Goal: Communication & Community: Answer question/provide support

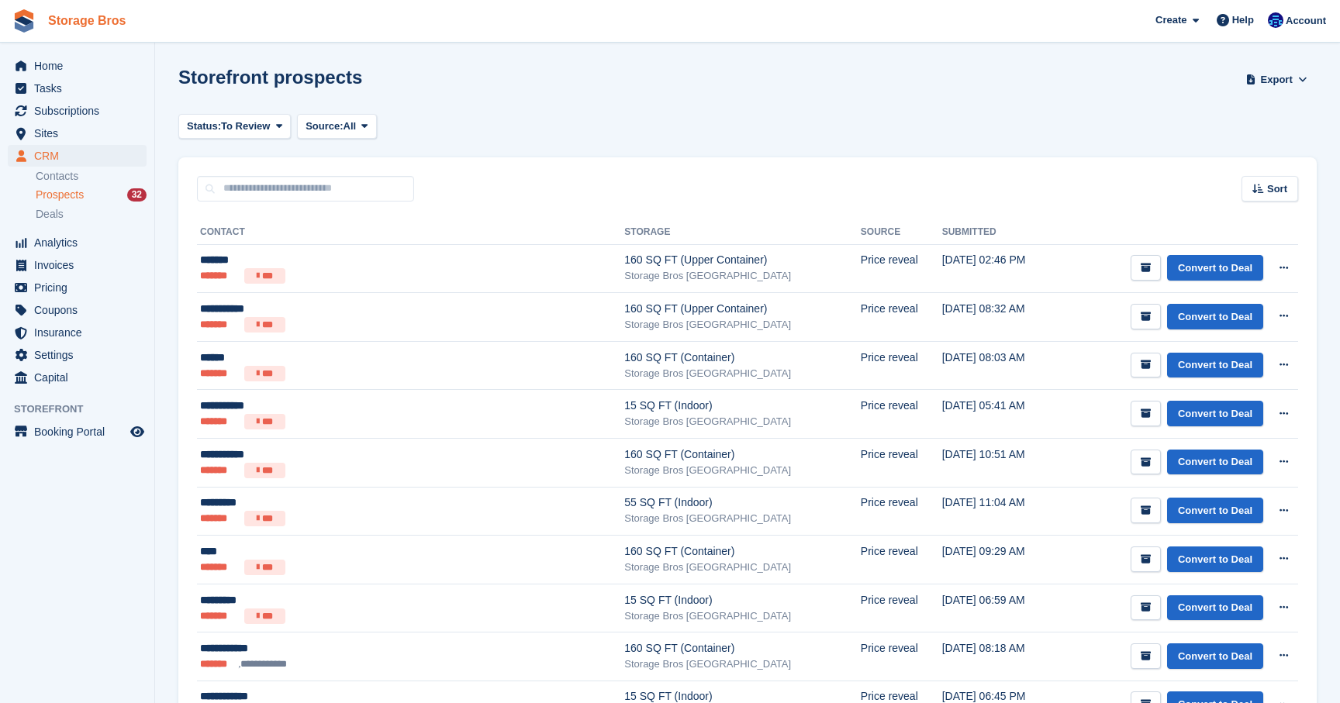
click at [80, 21] on link "Storage Bros" at bounding box center [87, 21] width 90 height 26
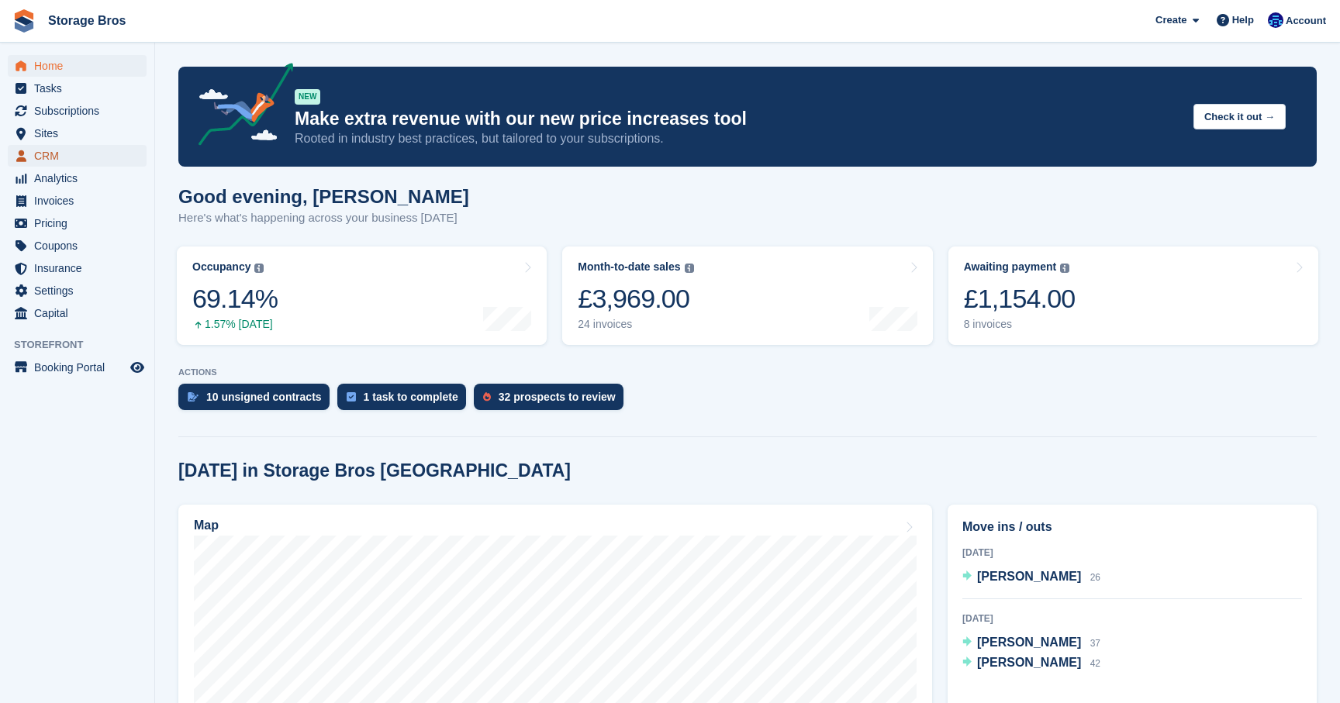
click at [60, 155] on span "CRM" at bounding box center [80, 156] width 93 height 22
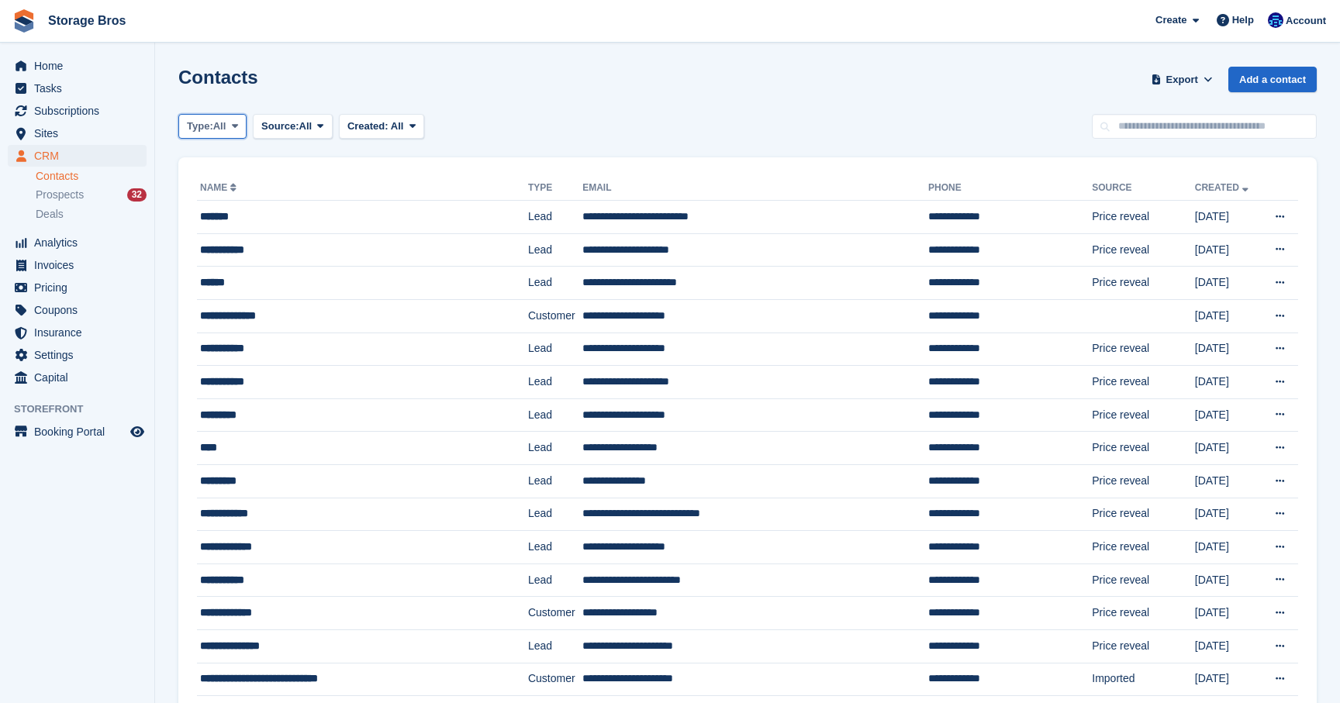
click at [226, 126] on span "All" at bounding box center [219, 127] width 13 height 16
click at [233, 223] on link "Customer" at bounding box center [252, 219] width 135 height 28
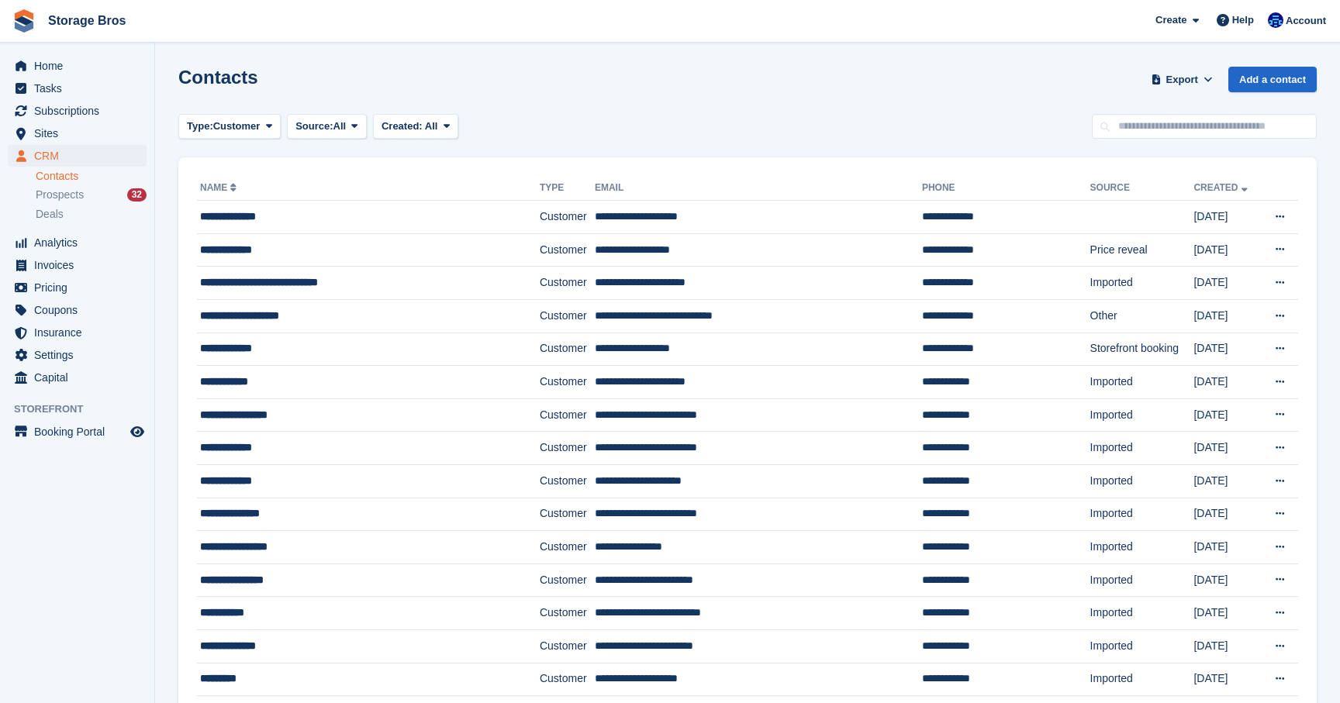
click at [226, 188] on link "Name" at bounding box center [220, 187] width 40 height 11
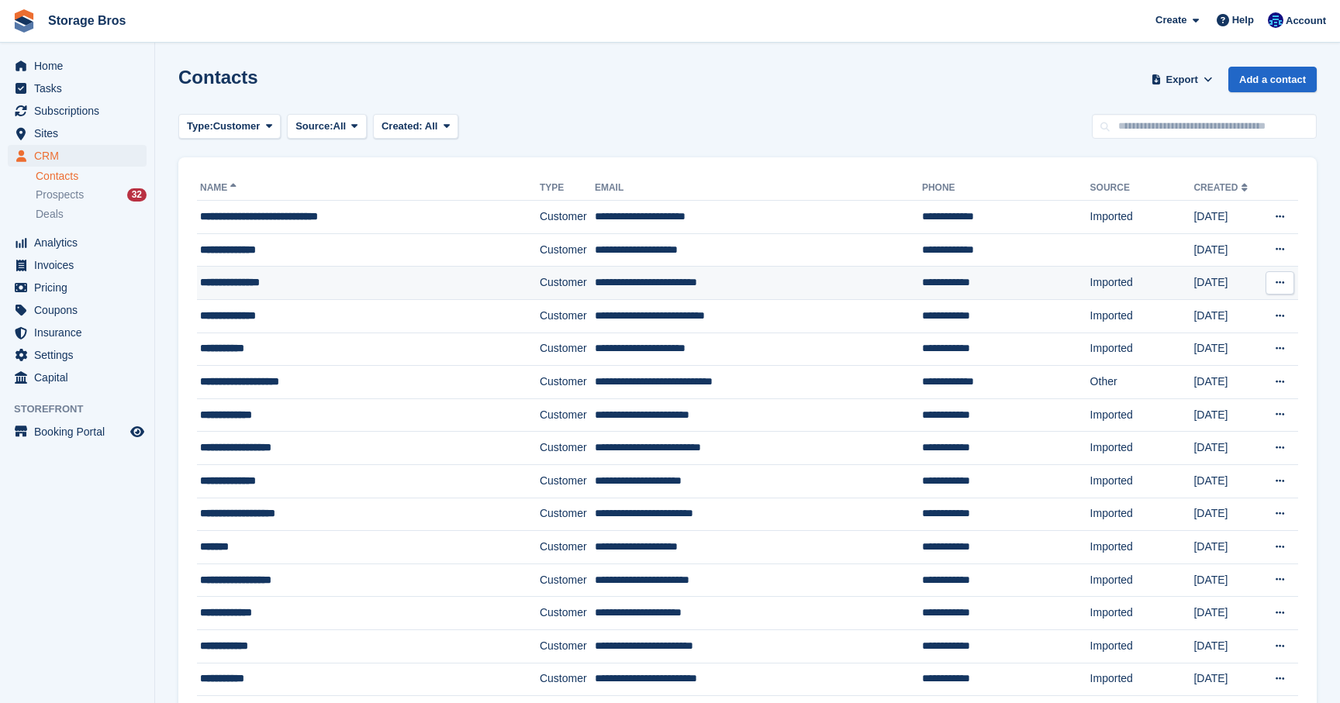
click at [244, 288] on div "**********" at bounding box center [345, 282] width 290 height 16
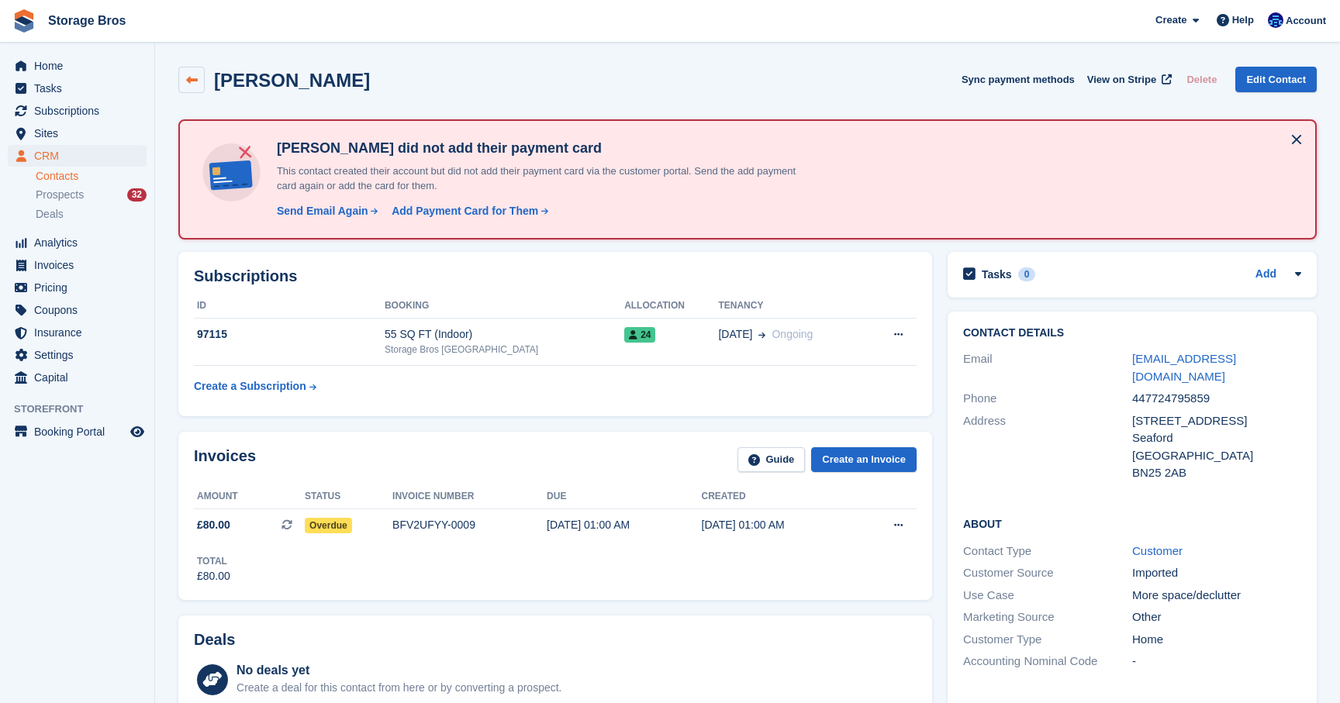
click at [194, 84] on icon at bounding box center [192, 80] width 12 height 12
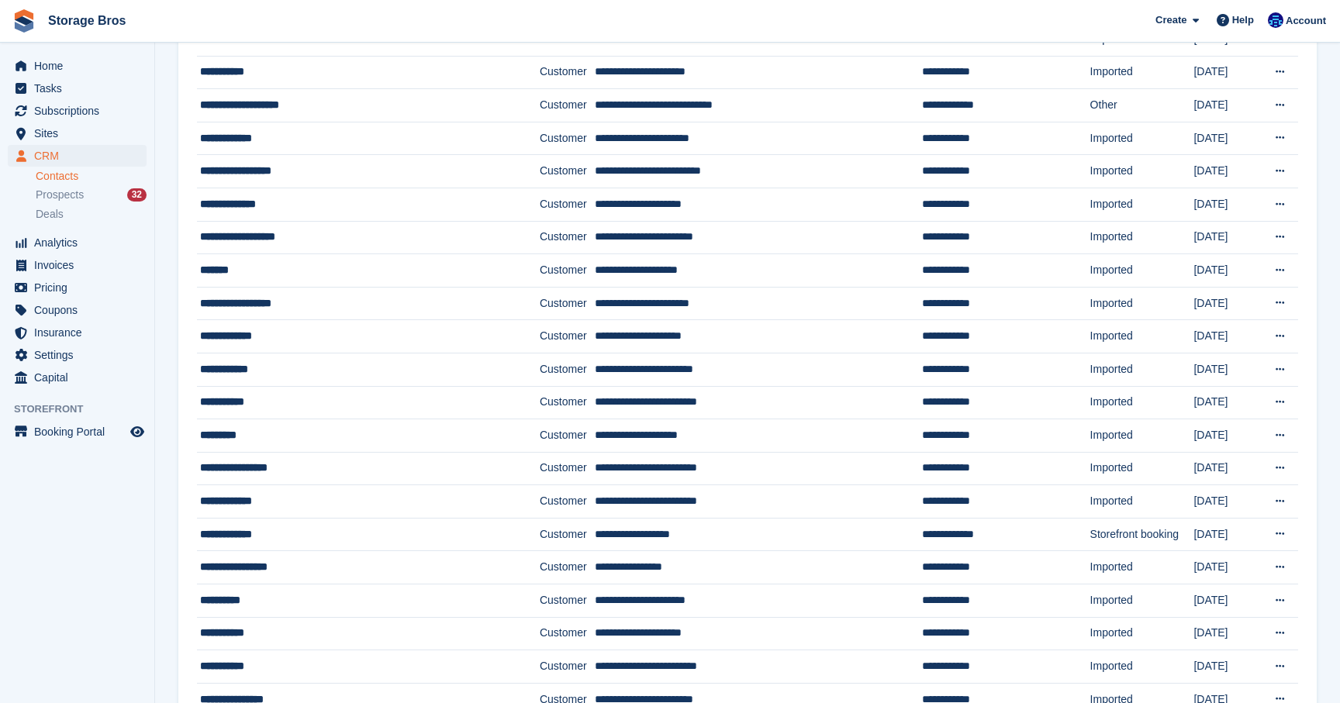
scroll to position [299, 0]
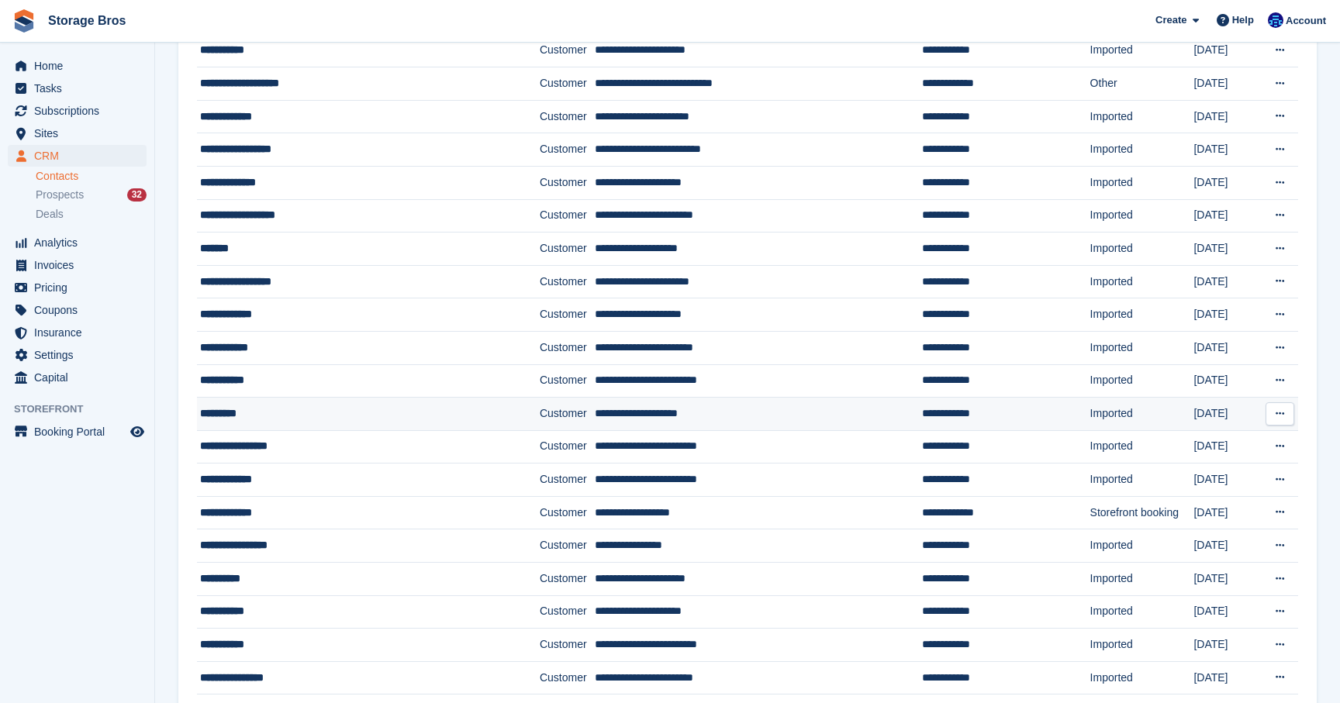
click at [250, 414] on div "*********" at bounding box center [345, 414] width 290 height 16
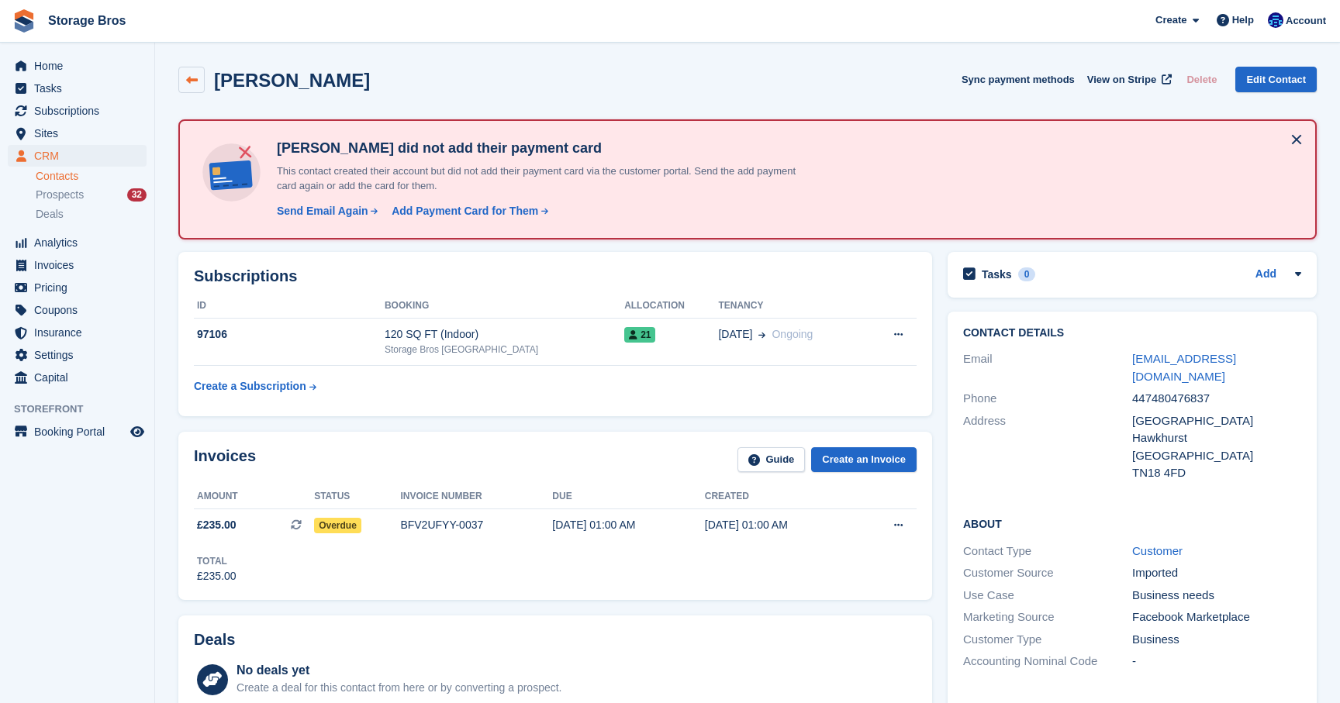
click at [186, 78] on icon at bounding box center [192, 80] width 12 height 12
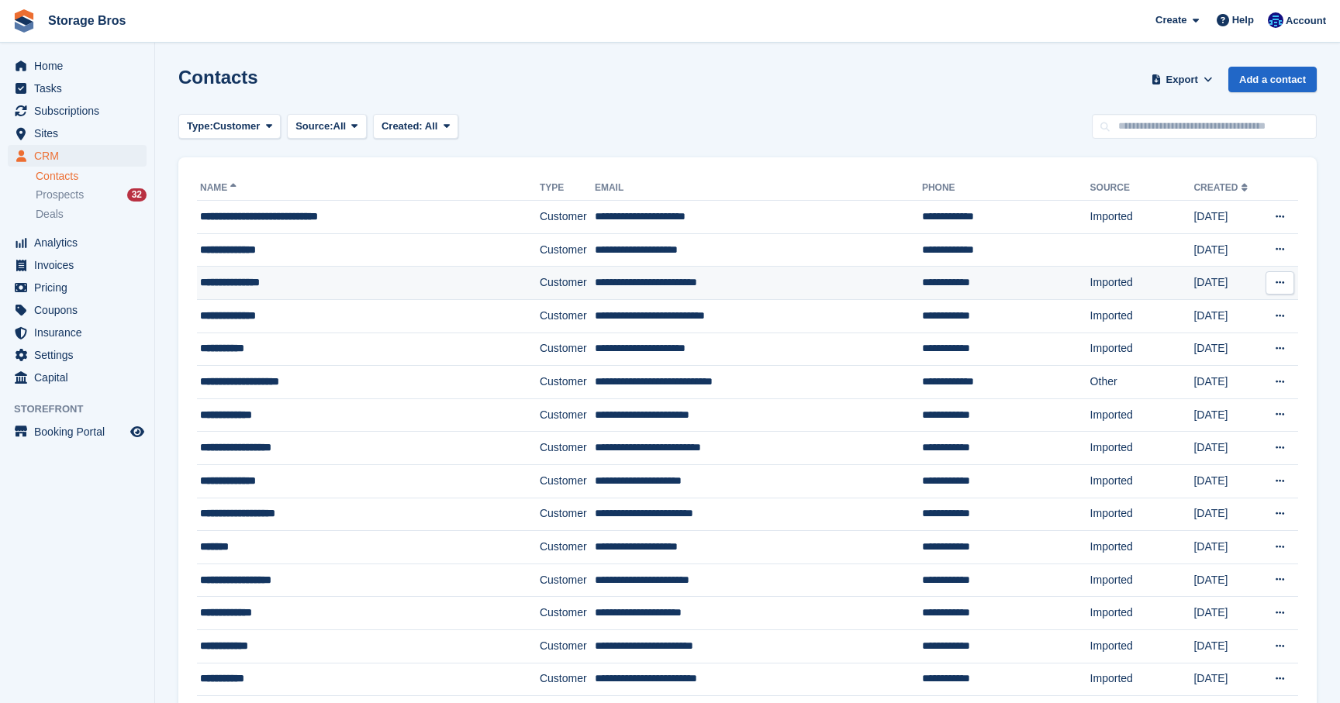
click at [278, 292] on td "**********" at bounding box center [368, 283] width 343 height 33
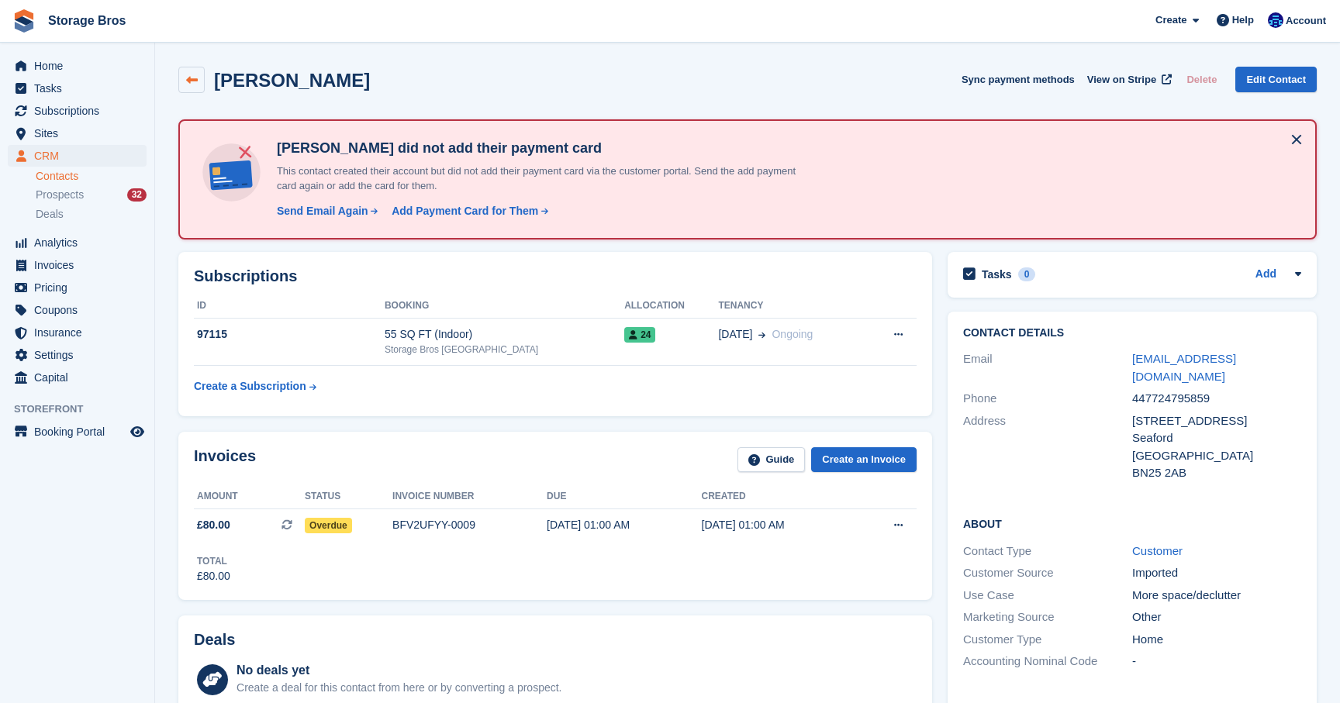
click at [180, 74] on link at bounding box center [191, 80] width 26 height 26
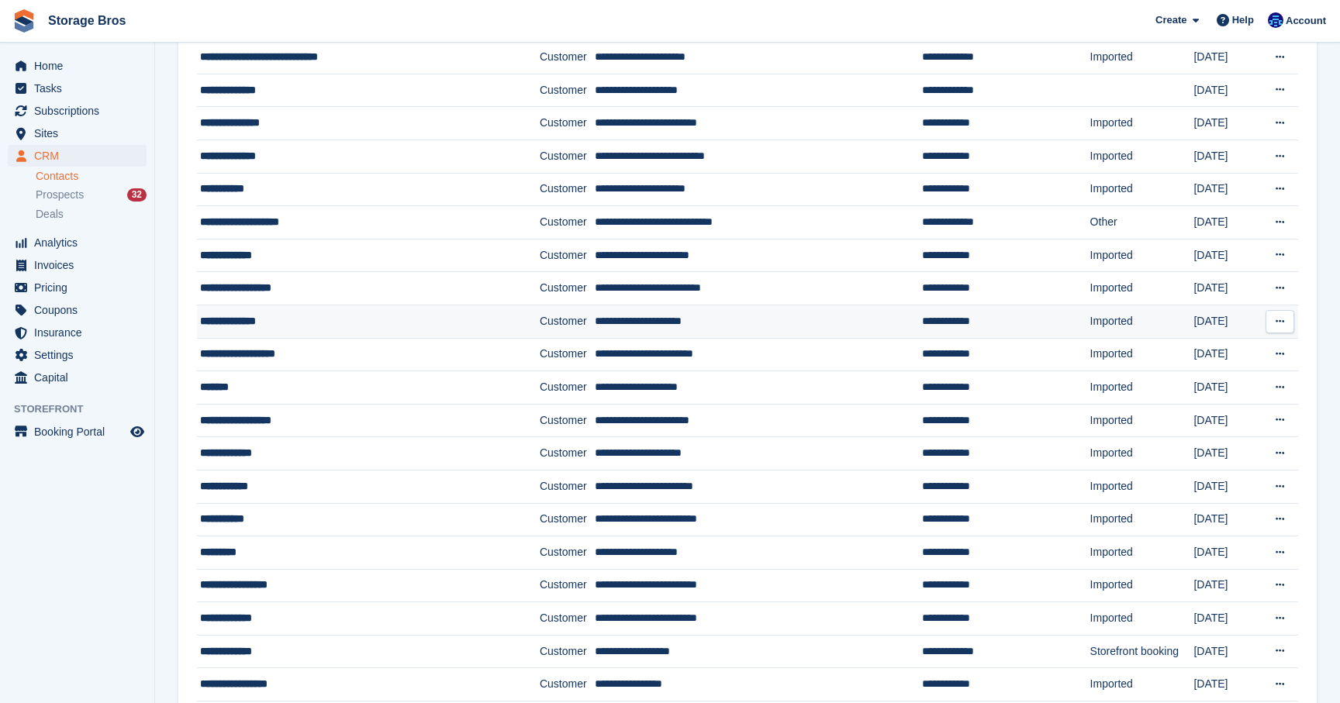
scroll to position [167, 0]
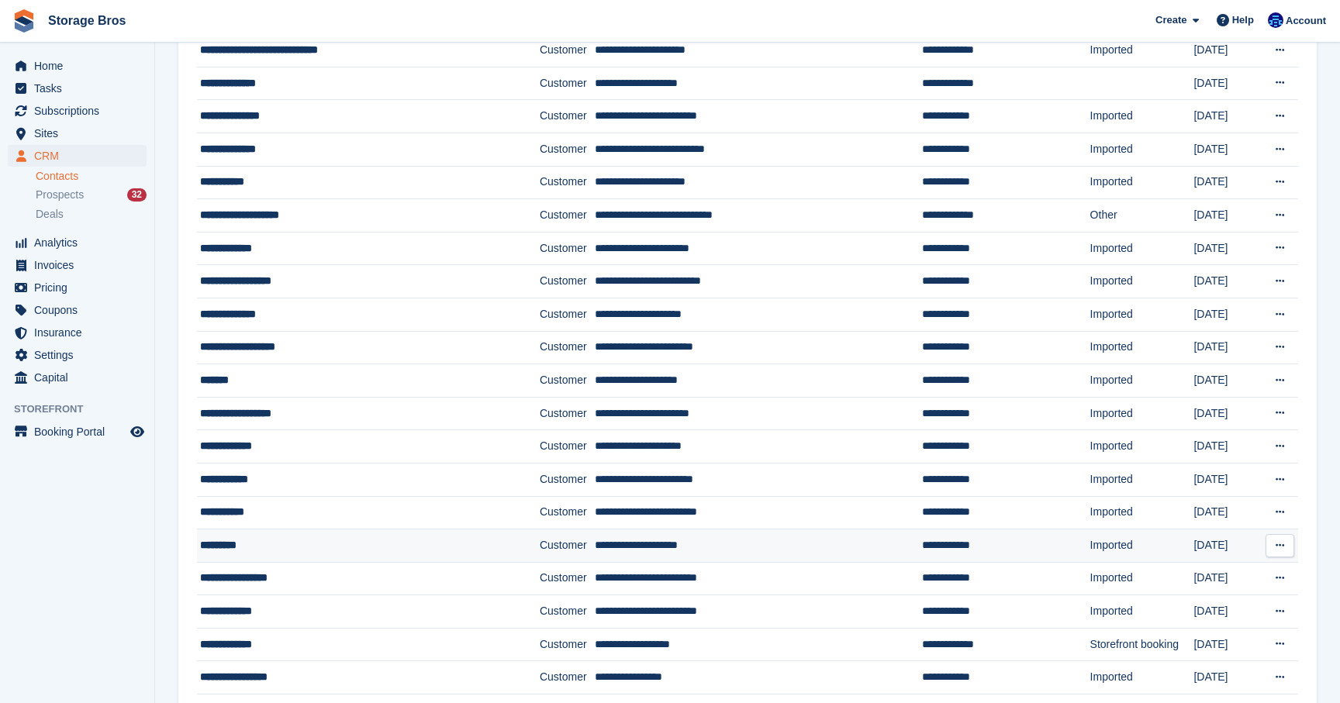
click at [255, 534] on td "*********" at bounding box center [368, 546] width 343 height 33
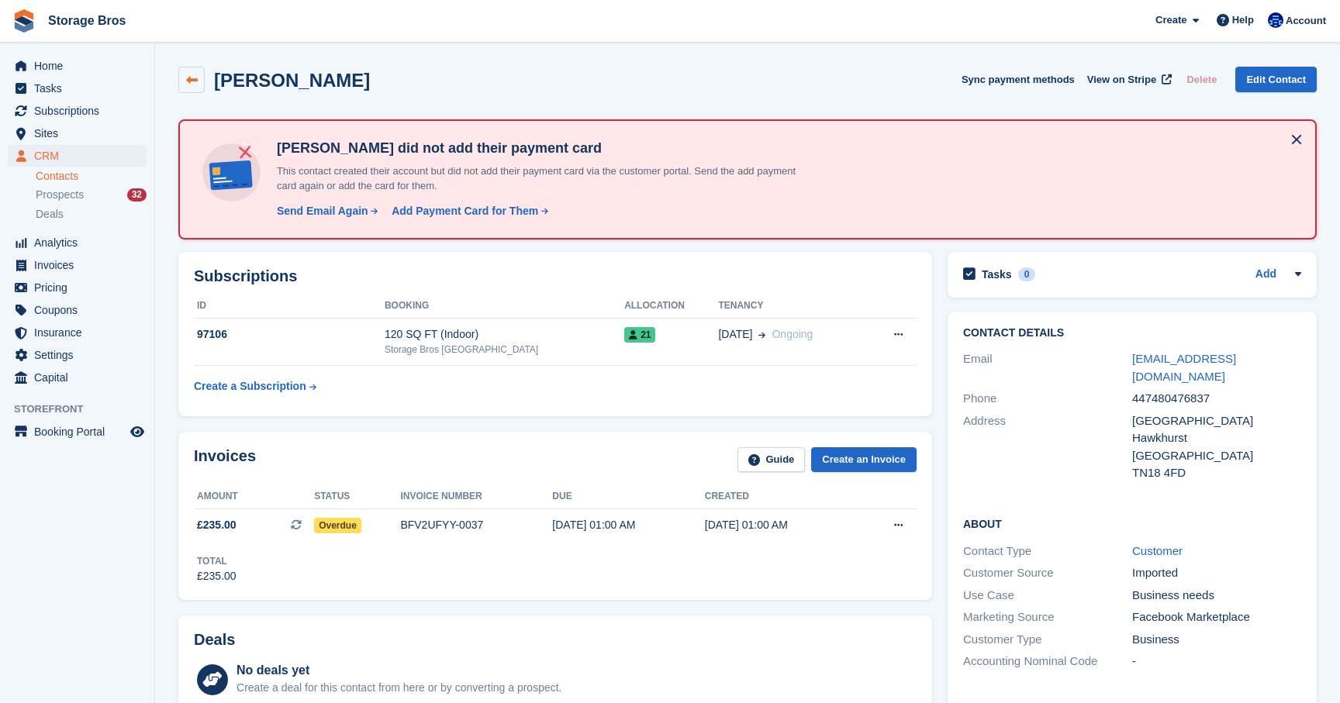
click at [202, 85] on link at bounding box center [191, 80] width 26 height 26
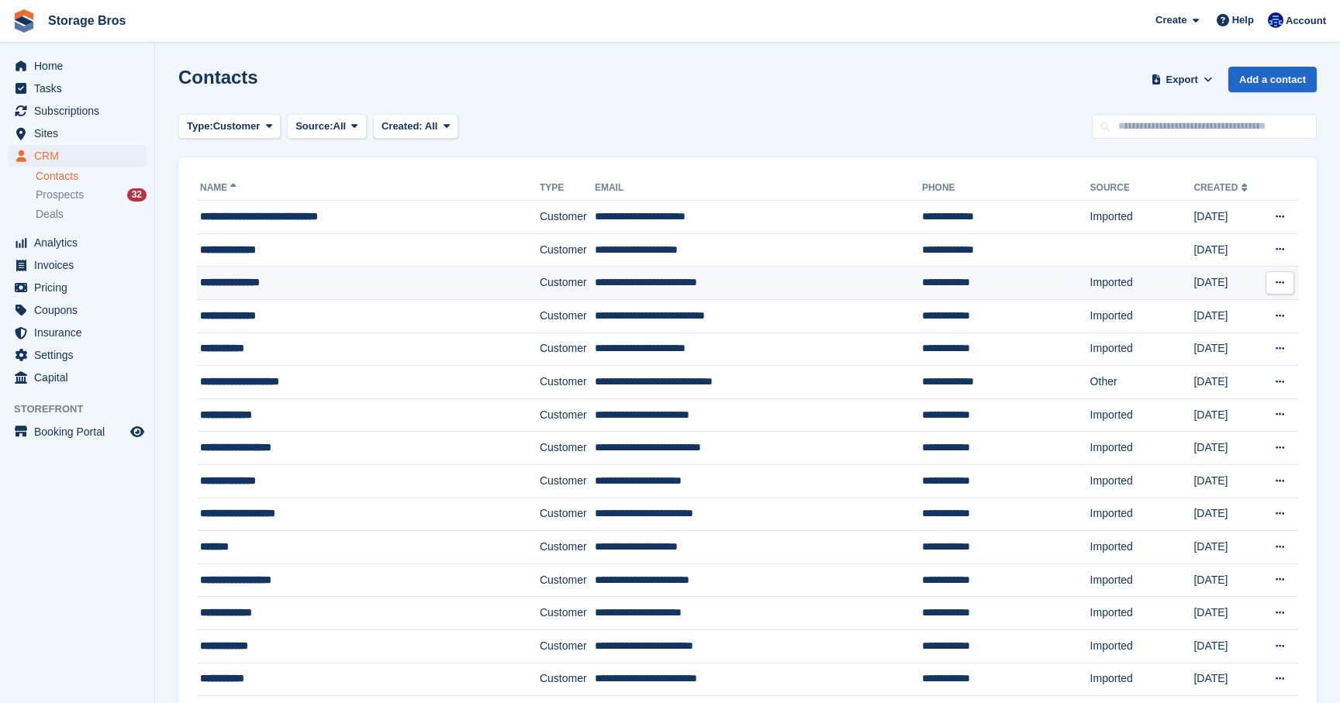
click at [265, 292] on td "**********" at bounding box center [368, 283] width 343 height 33
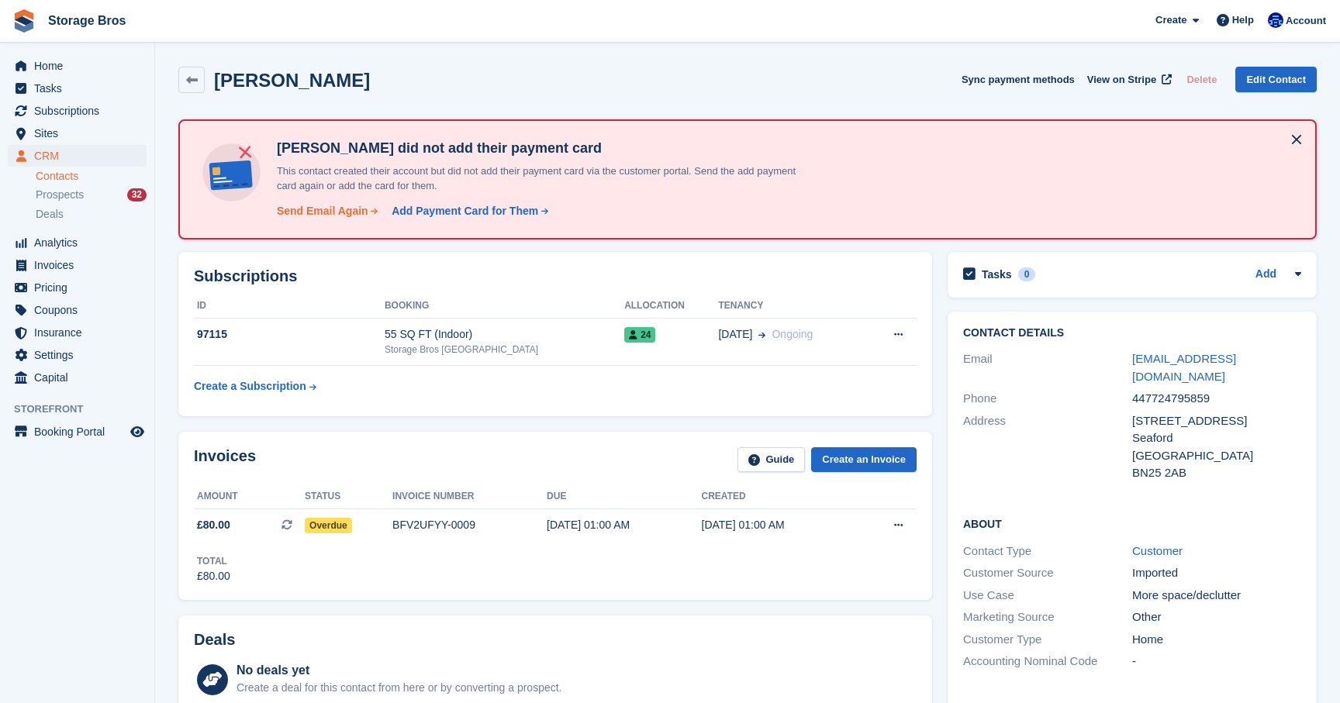
click at [336, 208] on div "Send Email Again" at bounding box center [322, 211] width 91 height 16
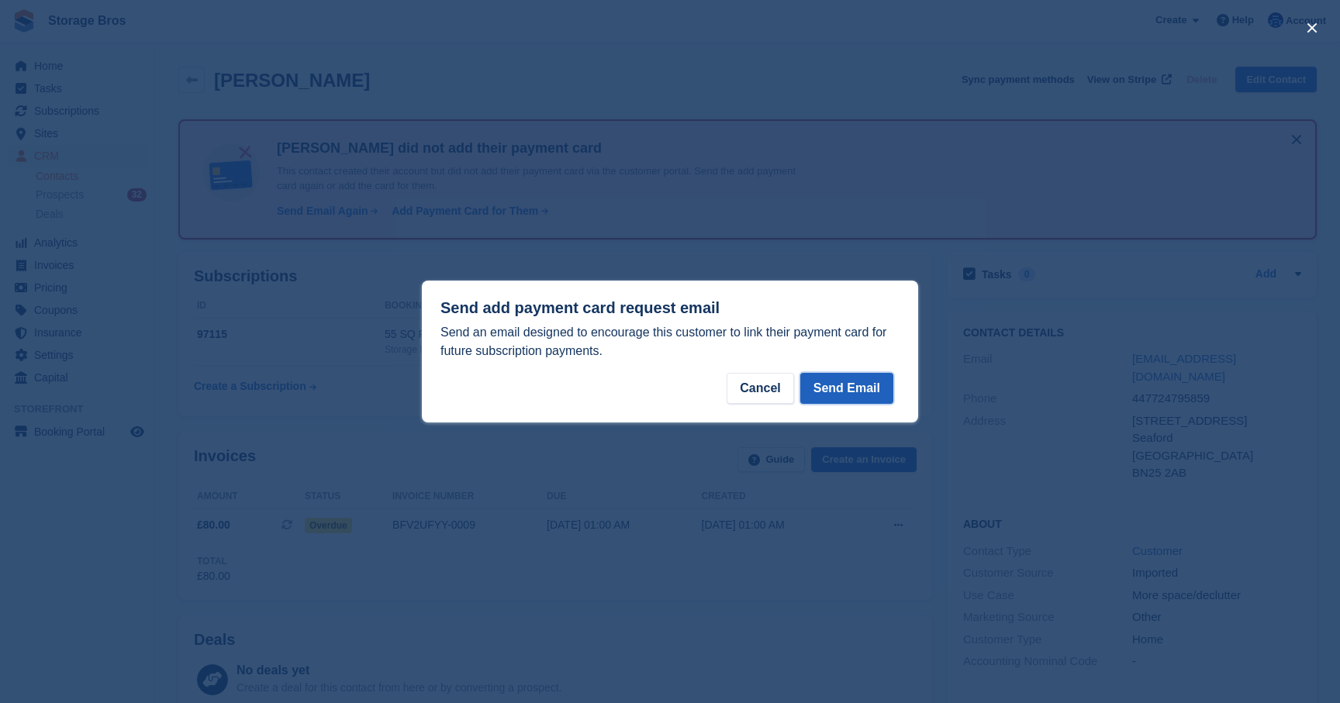
click at [862, 399] on button "Send Email" at bounding box center [846, 388] width 93 height 31
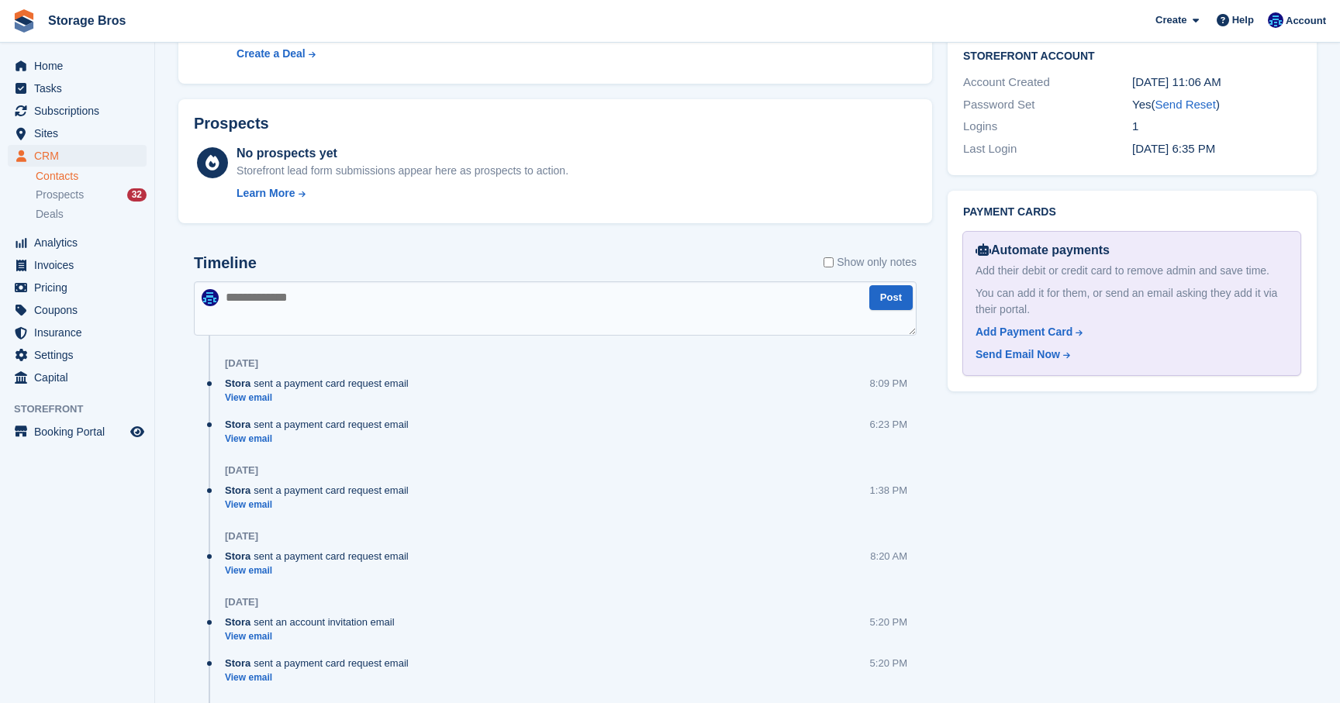
scroll to position [665, 0]
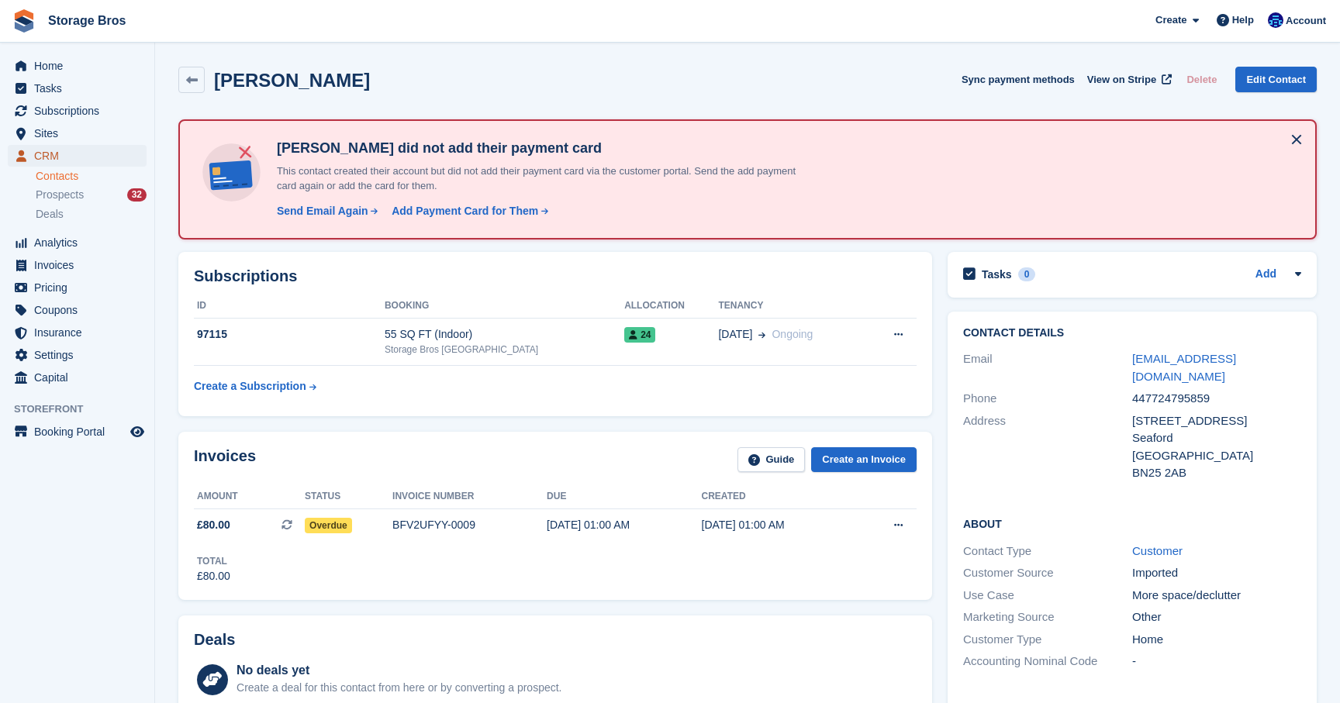
click at [48, 160] on span "CRM" at bounding box center [80, 156] width 93 height 22
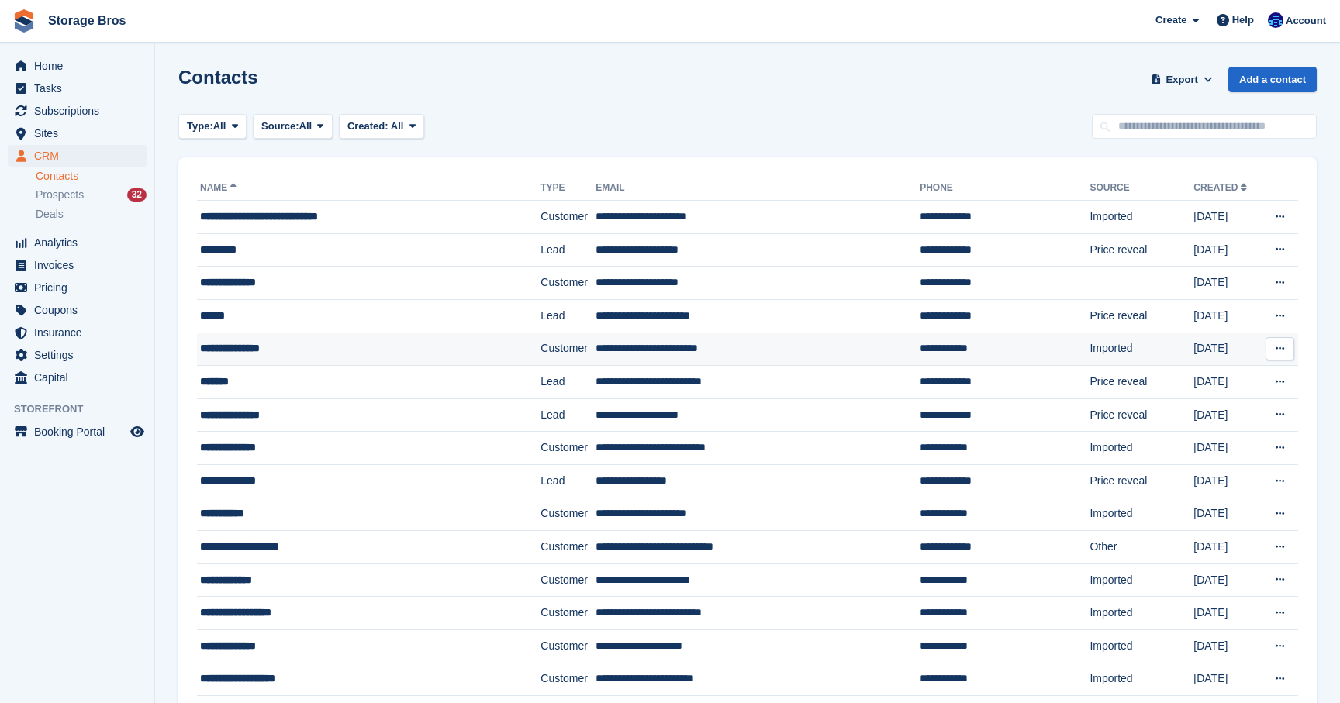
click at [243, 354] on div "**********" at bounding box center [345, 348] width 291 height 16
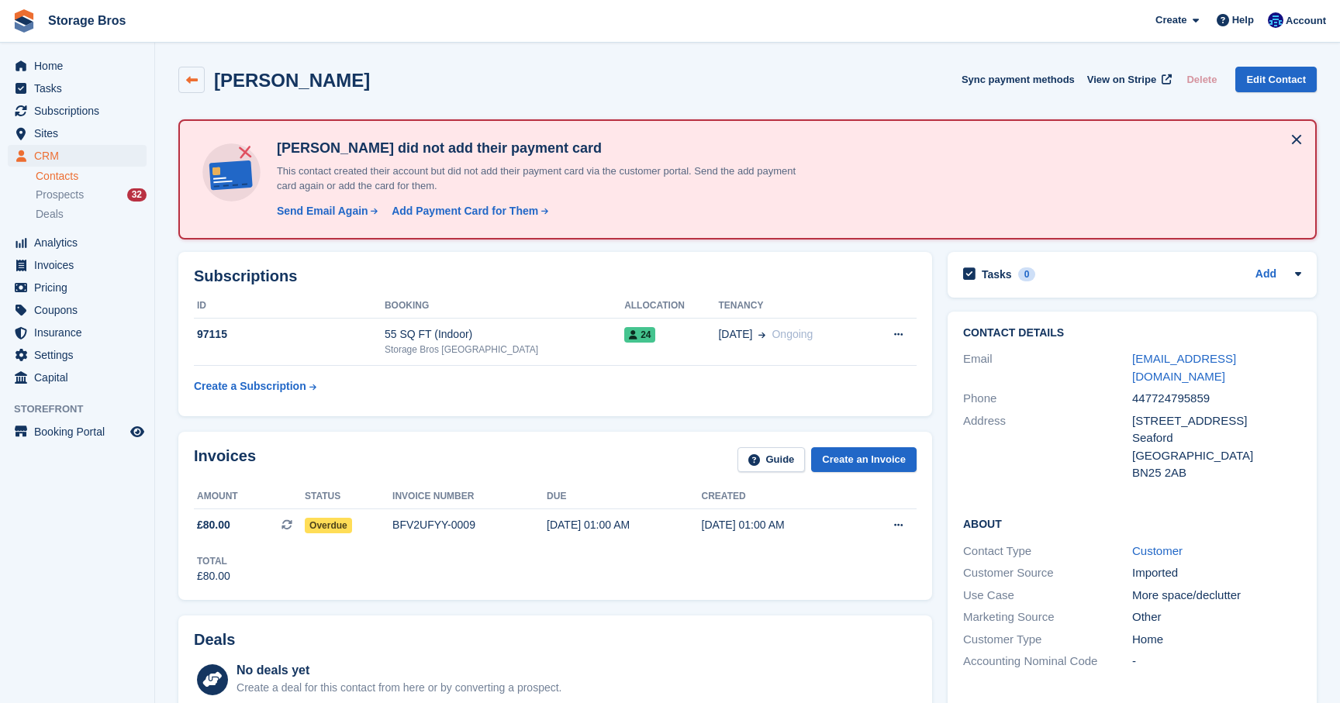
click at [192, 89] on link at bounding box center [191, 80] width 26 height 26
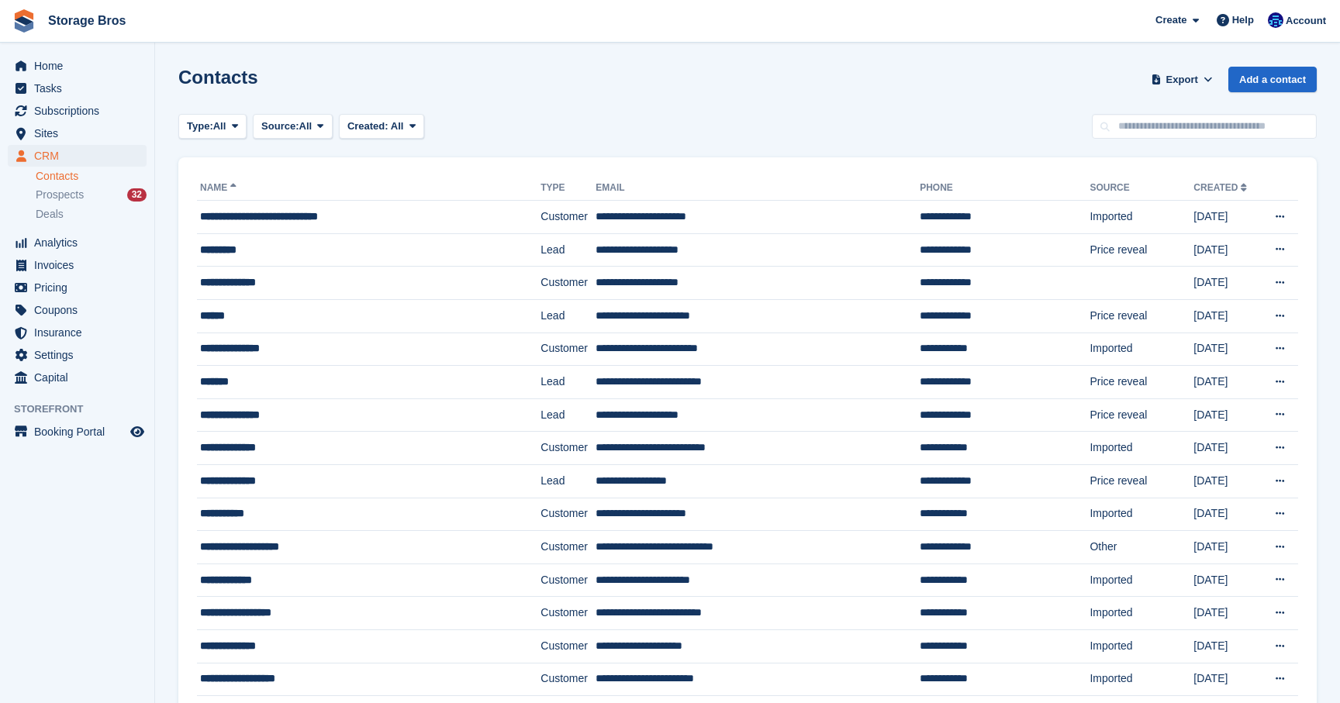
click at [66, 178] on link "Contacts" at bounding box center [91, 176] width 111 height 15
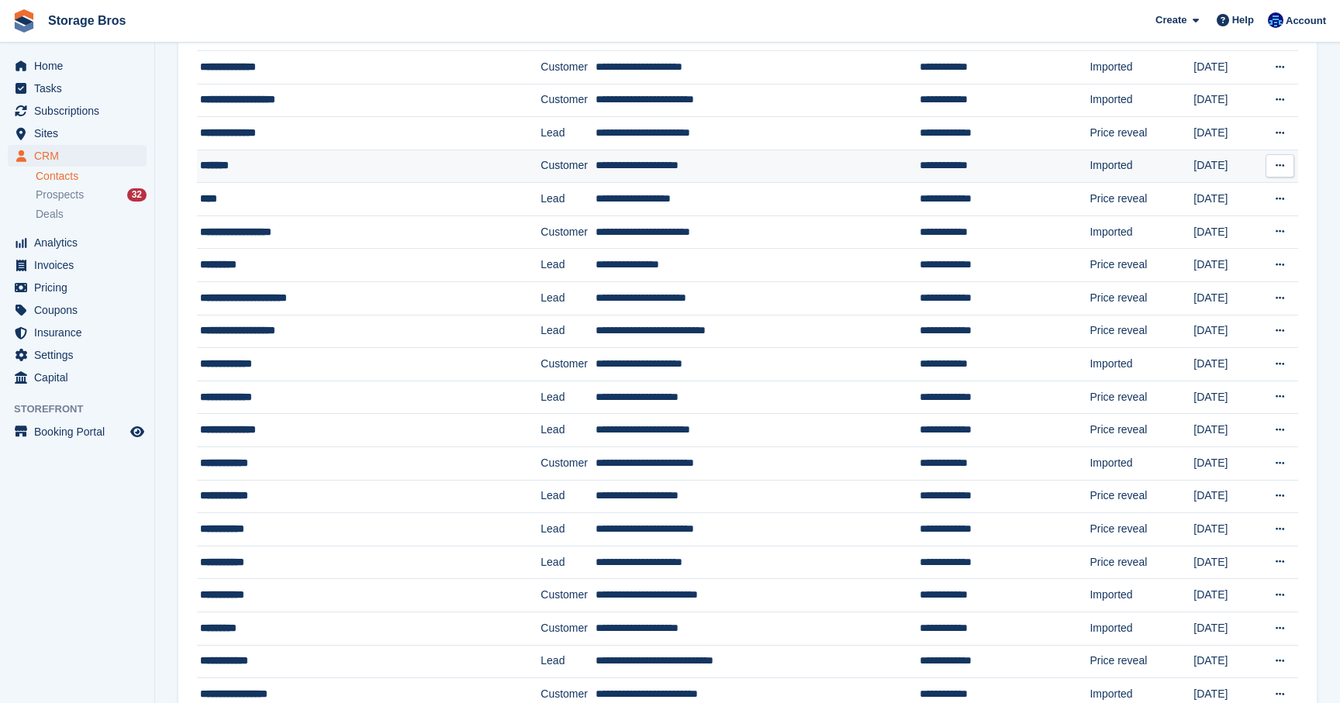
scroll to position [591, 0]
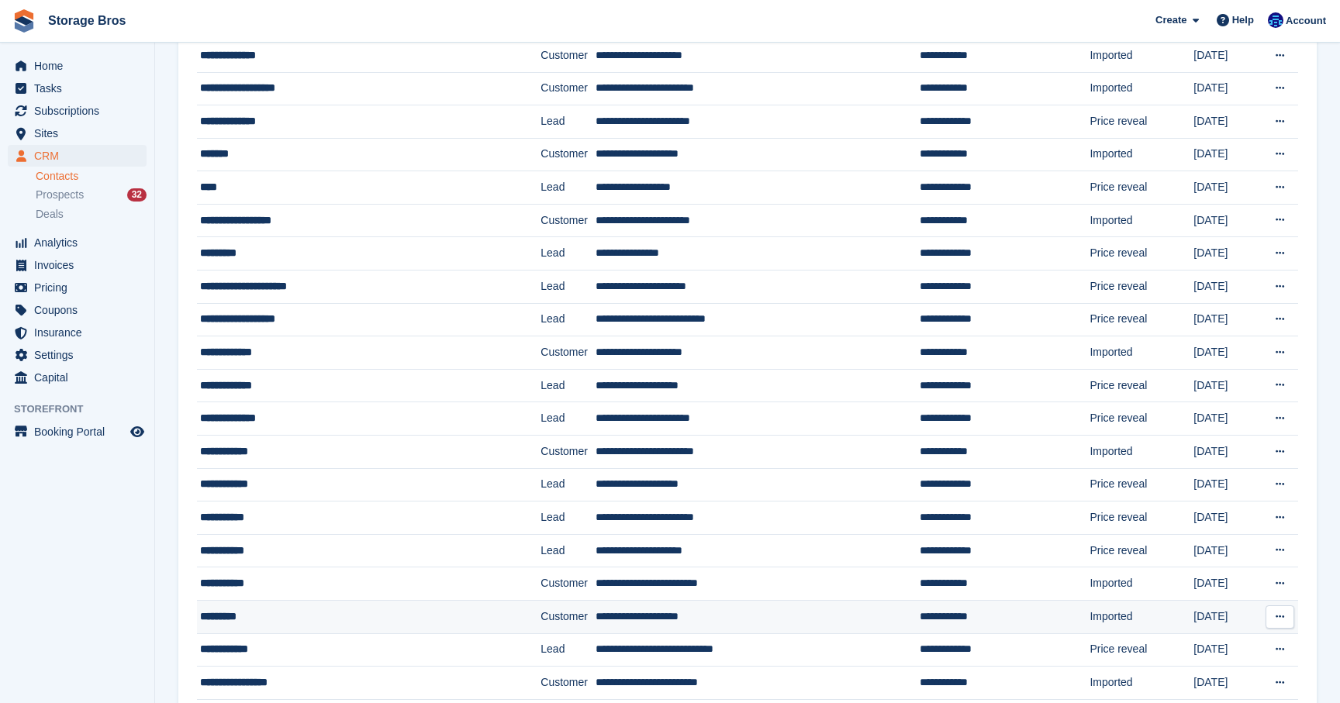
click at [261, 620] on div "*********" at bounding box center [345, 617] width 291 height 16
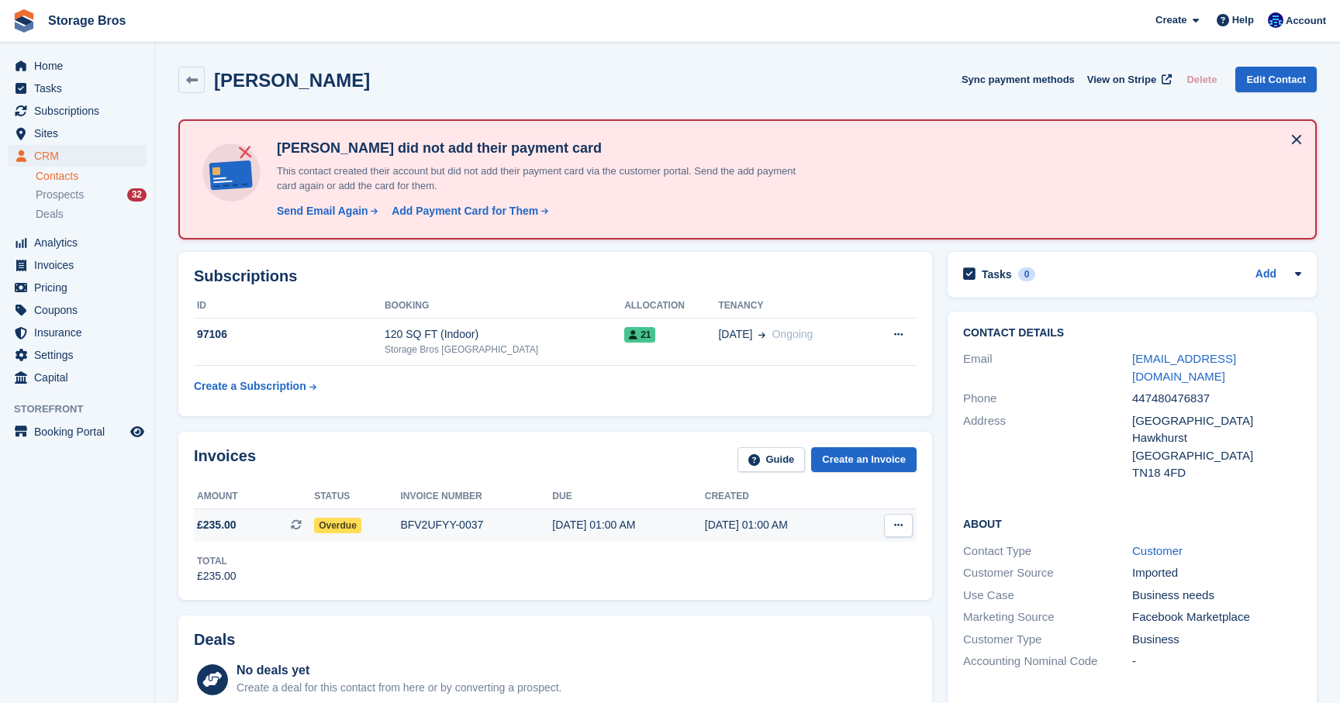
click at [328, 520] on span "Overdue" at bounding box center [337, 526] width 47 height 16
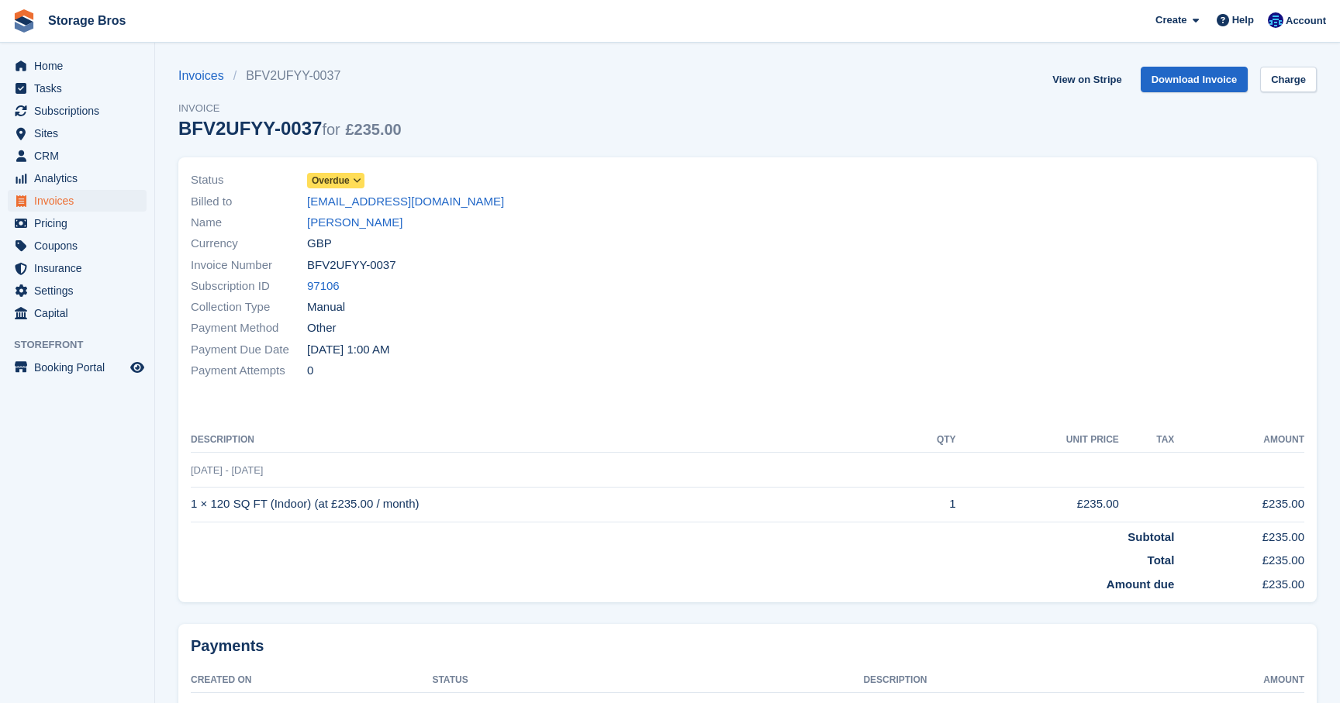
click at [350, 170] on div "Status Overdue" at bounding box center [464, 180] width 547 height 21
click at [350, 179] on span "Overdue" at bounding box center [331, 181] width 38 height 14
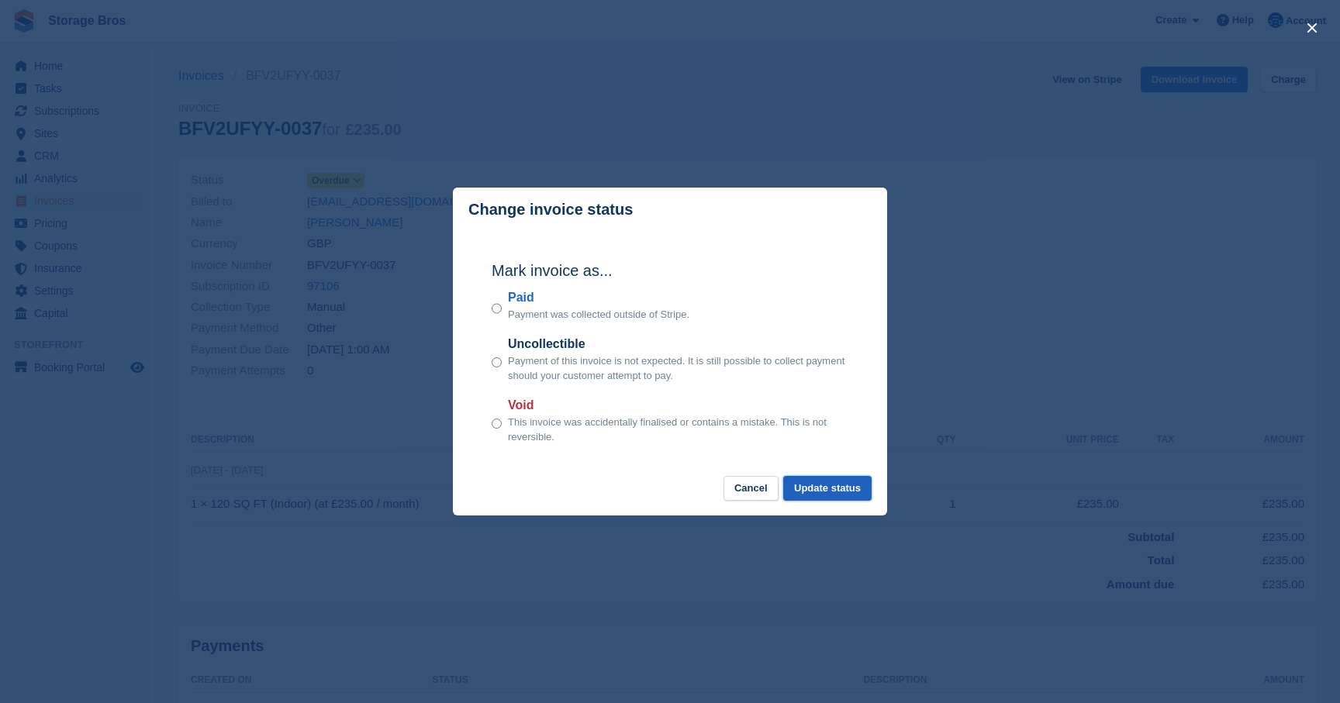
click at [813, 488] on button "Update status" at bounding box center [827, 489] width 88 height 26
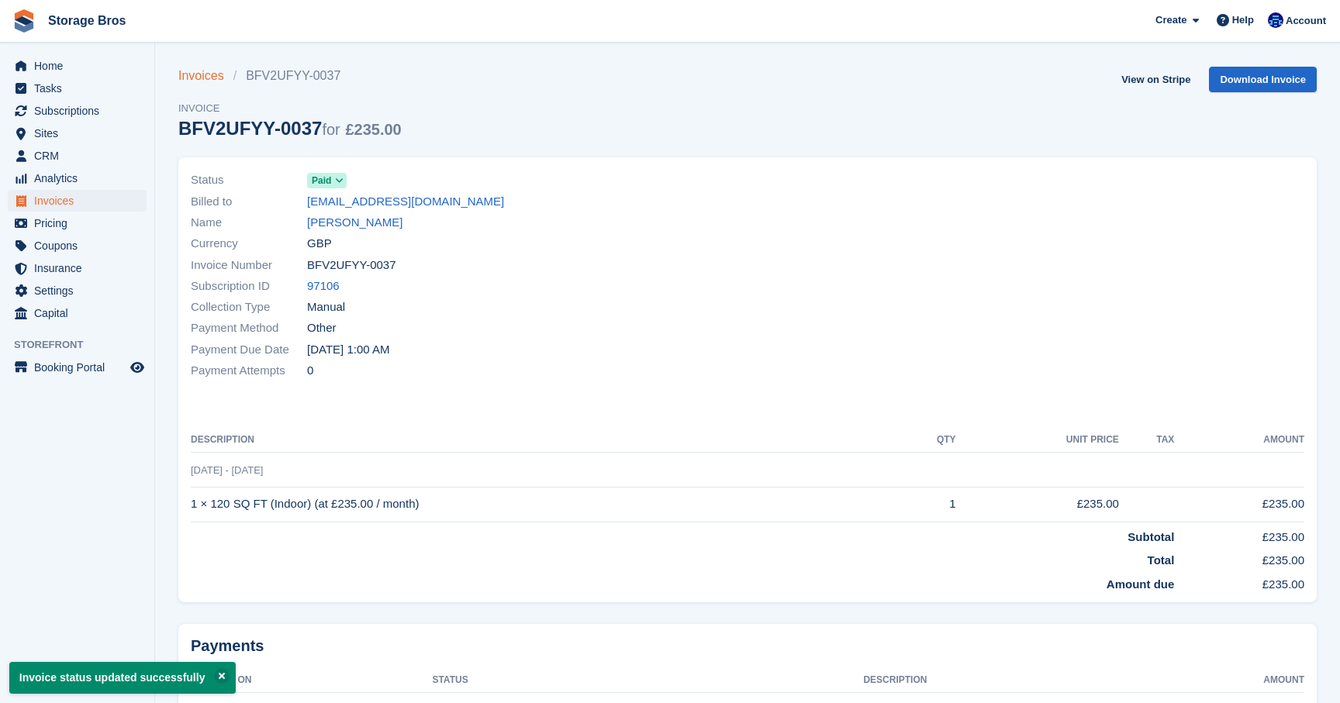
click at [202, 72] on link "Invoices" at bounding box center [205, 76] width 55 height 19
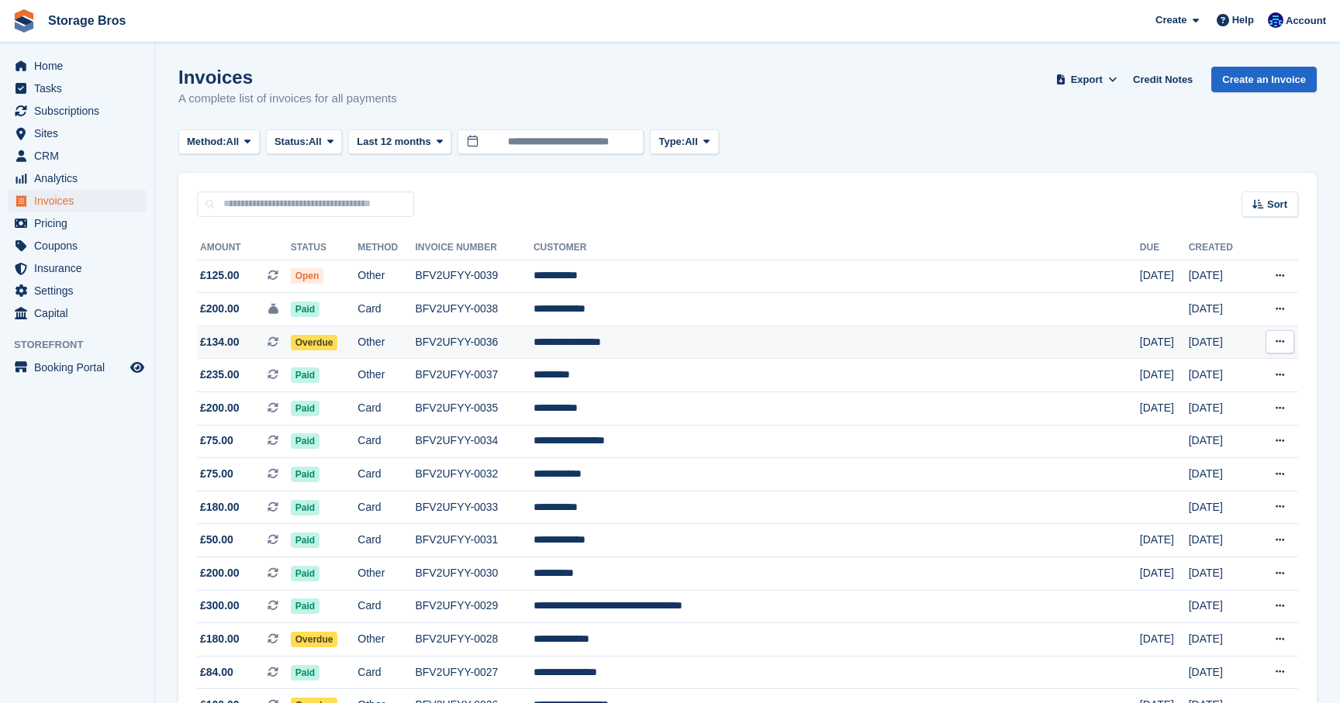
click at [338, 347] on span "Overdue" at bounding box center [314, 343] width 47 height 16
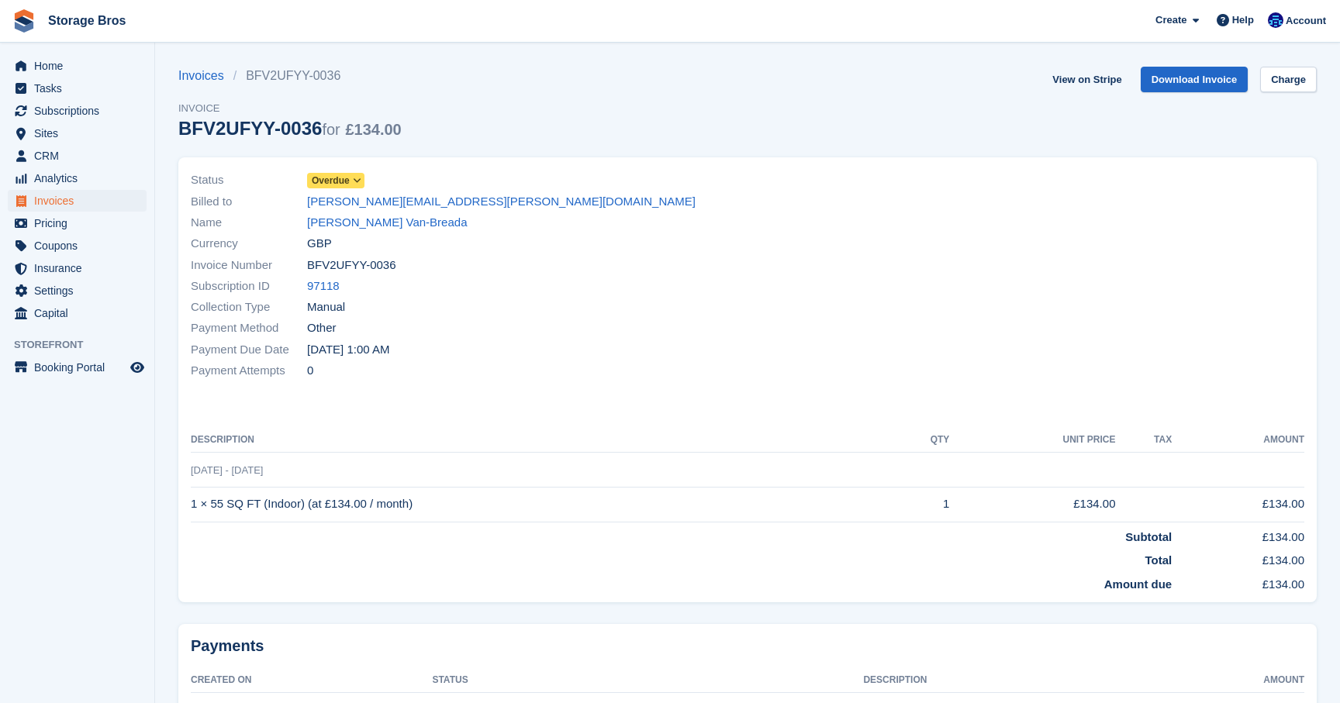
click at [354, 174] on span "Overdue" at bounding box center [335, 181] width 57 height 16
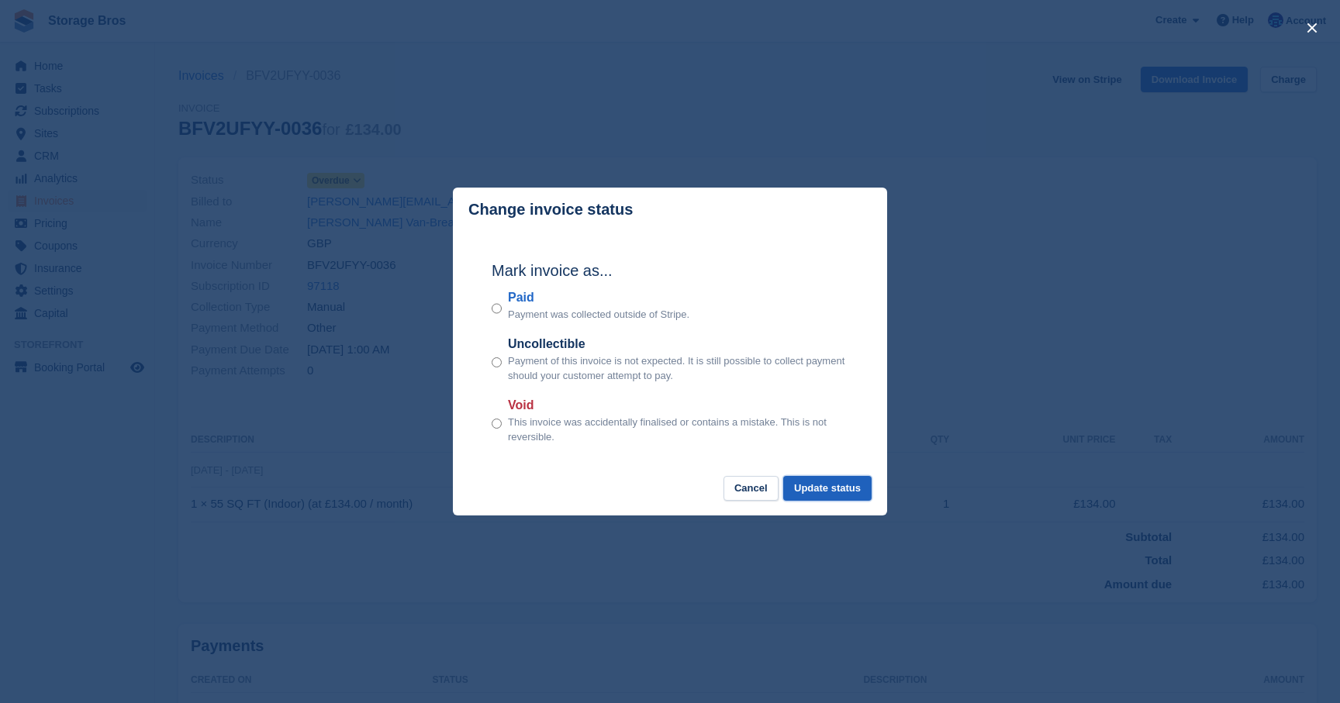
click at [836, 497] on button "Update status" at bounding box center [827, 489] width 88 height 26
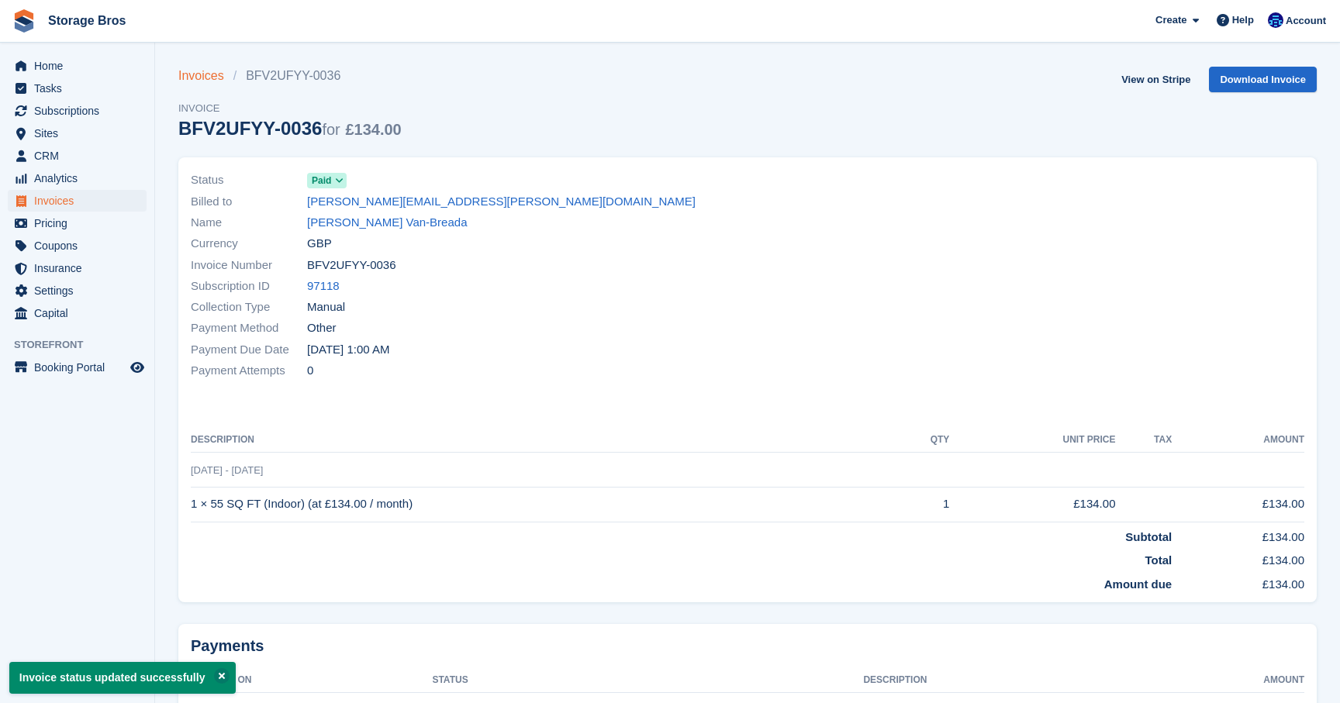
click at [198, 77] on link "Invoices" at bounding box center [205, 76] width 55 height 19
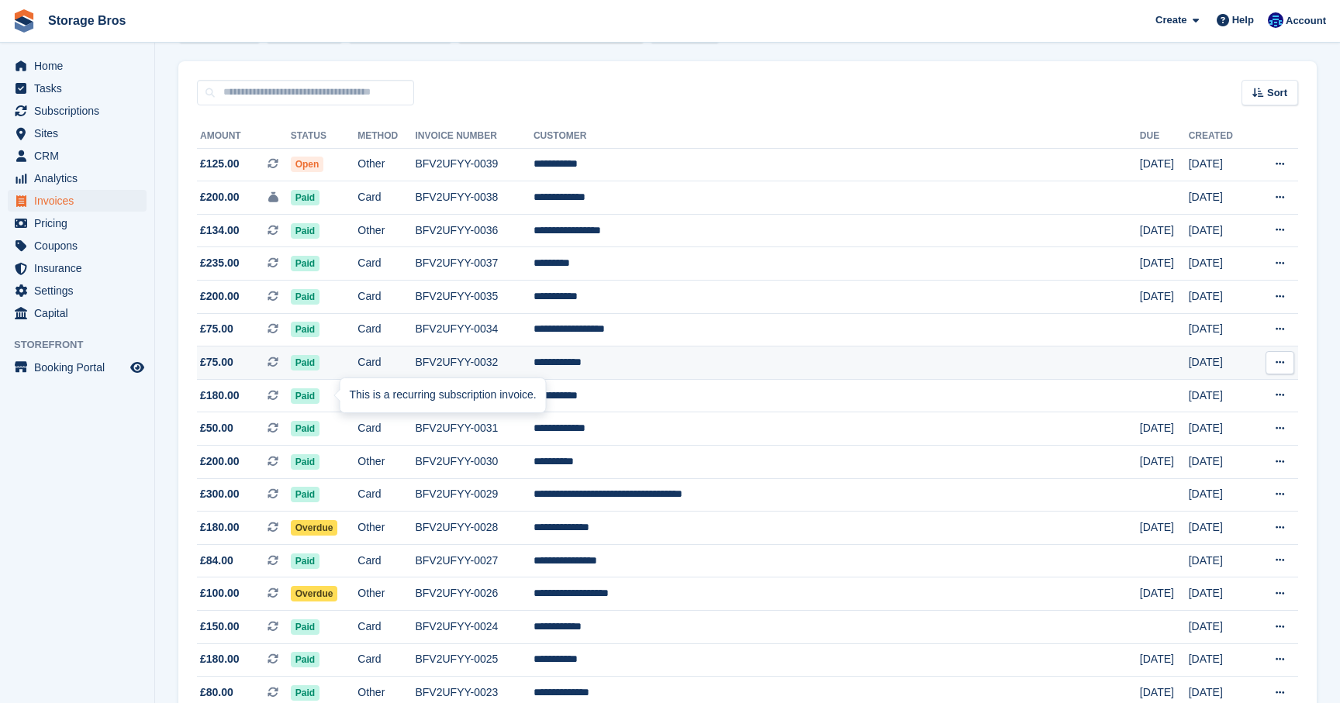
scroll to position [119, 0]
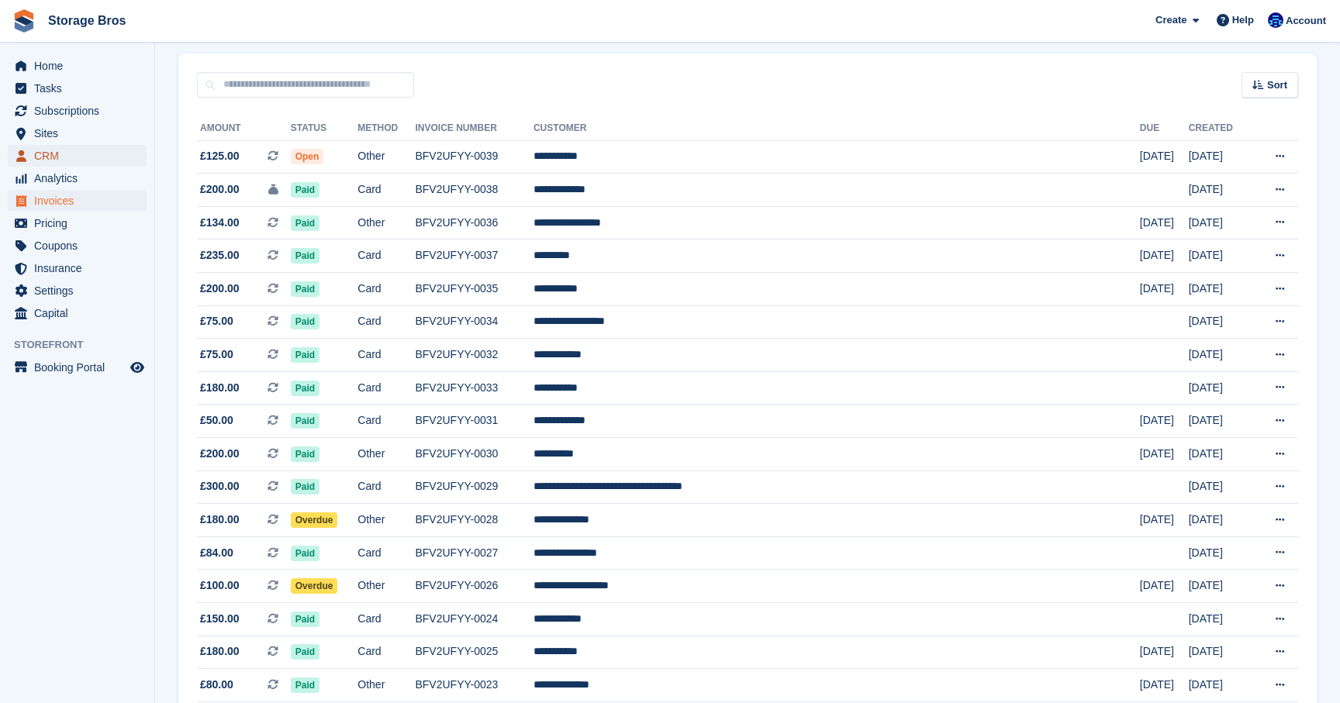
click at [58, 150] on span "CRM" at bounding box center [80, 156] width 93 height 22
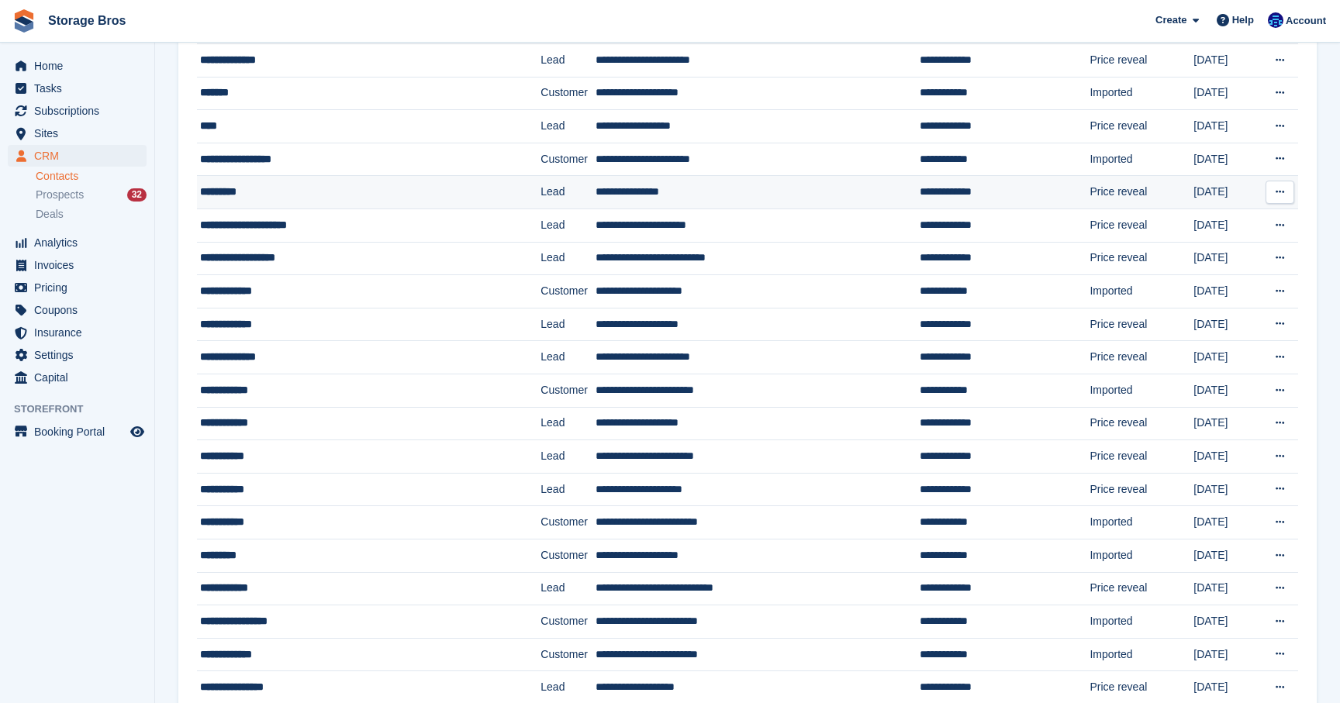
scroll to position [695, 0]
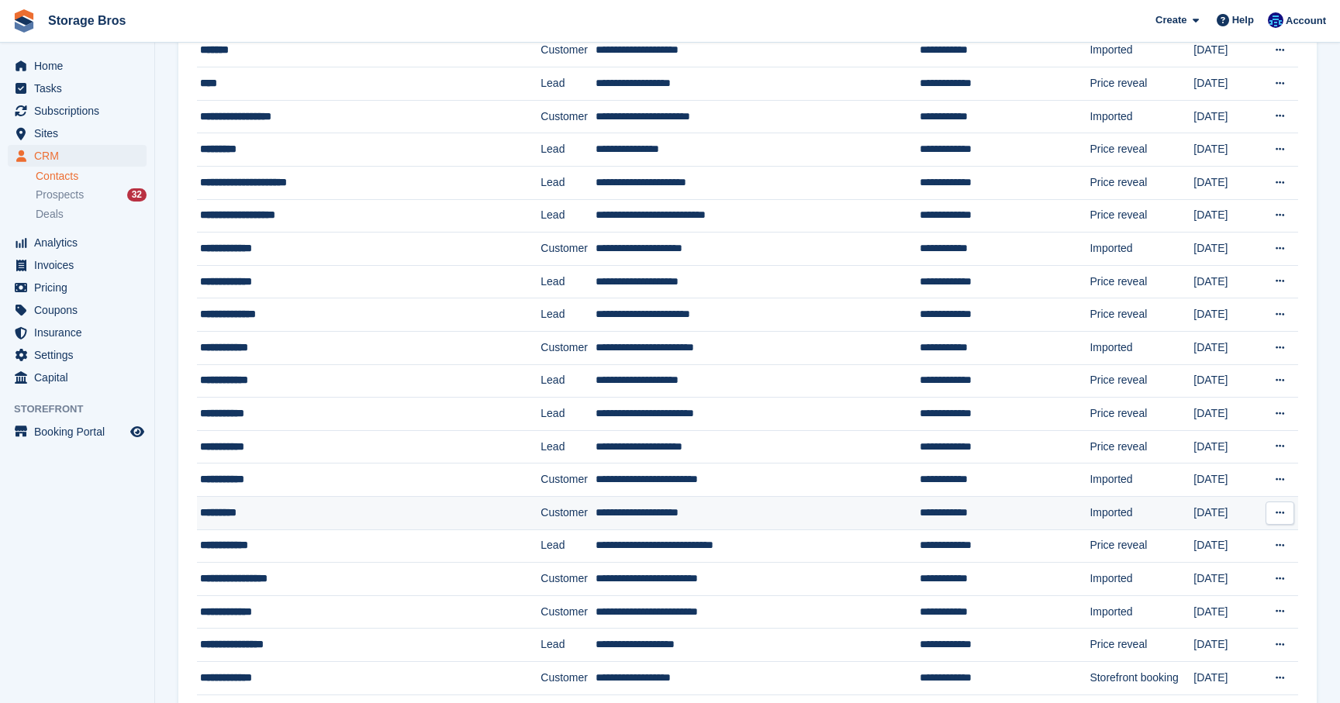
click at [243, 520] on td "*********" at bounding box center [368, 513] width 343 height 33
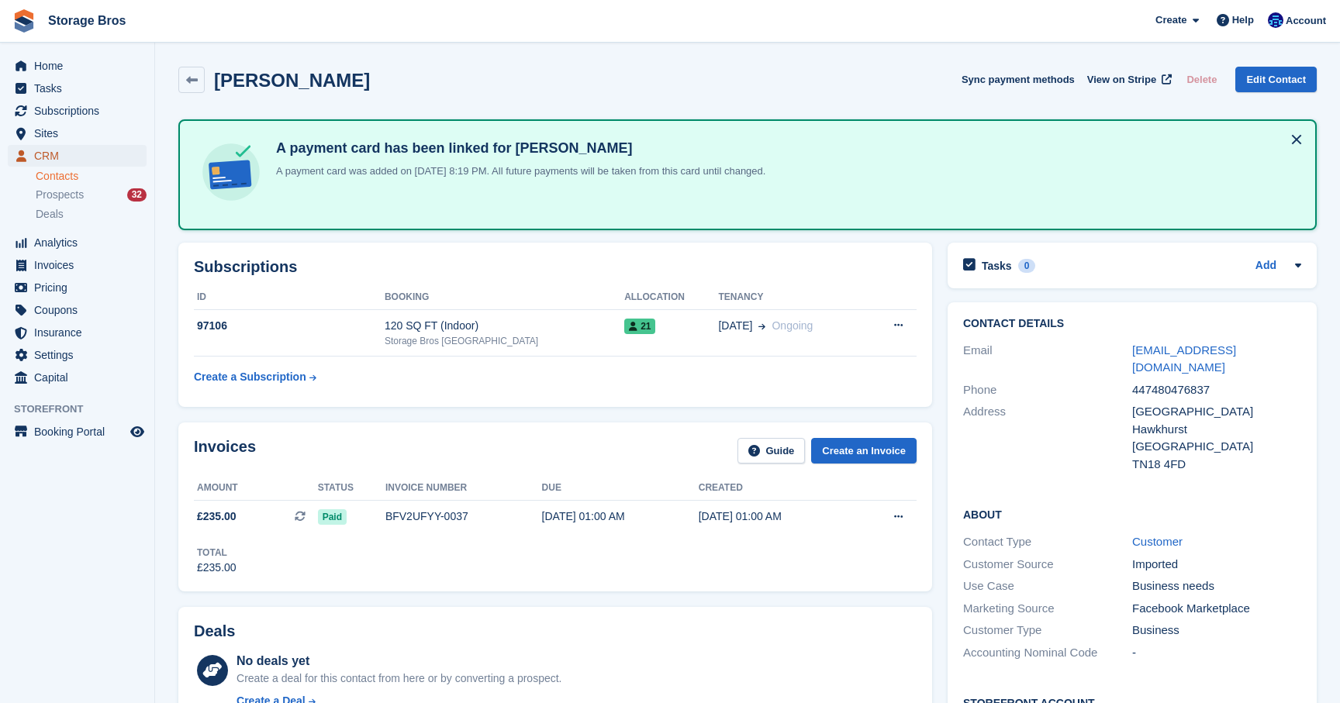
click at [45, 156] on span "CRM" at bounding box center [80, 156] width 93 height 22
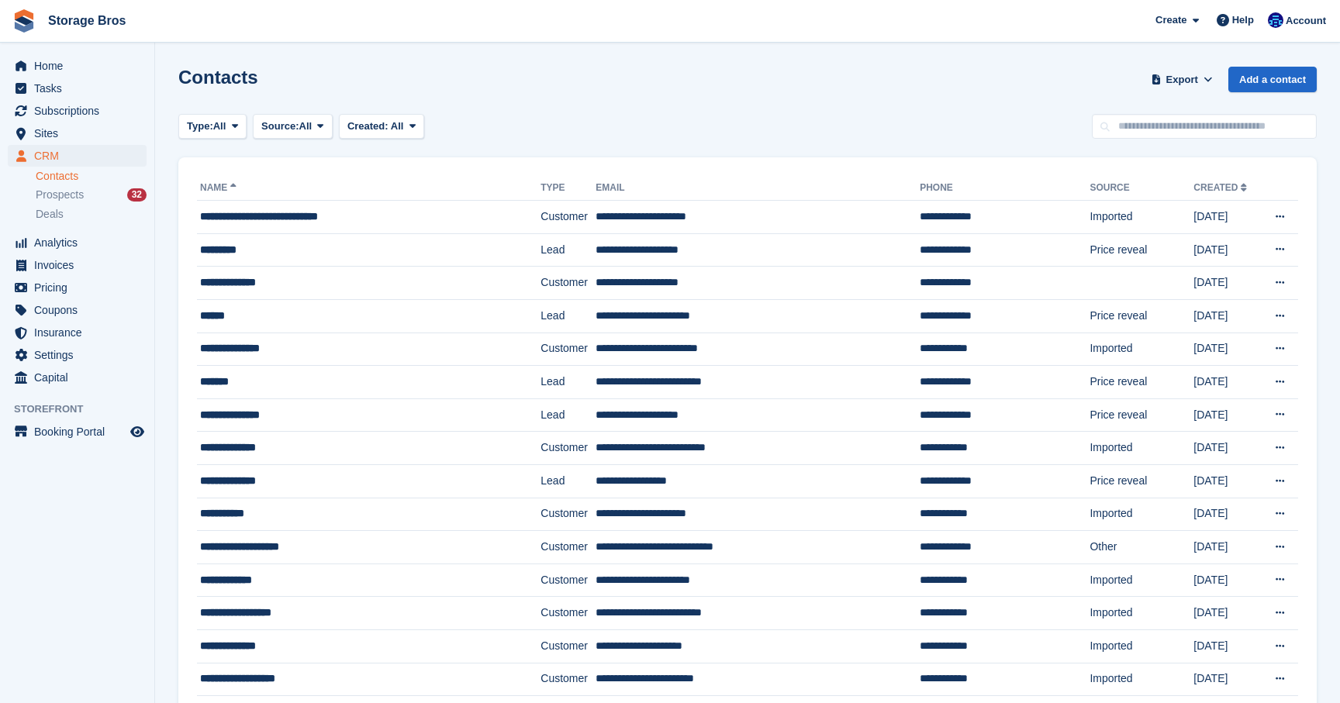
click at [55, 174] on link "Contacts" at bounding box center [91, 176] width 111 height 15
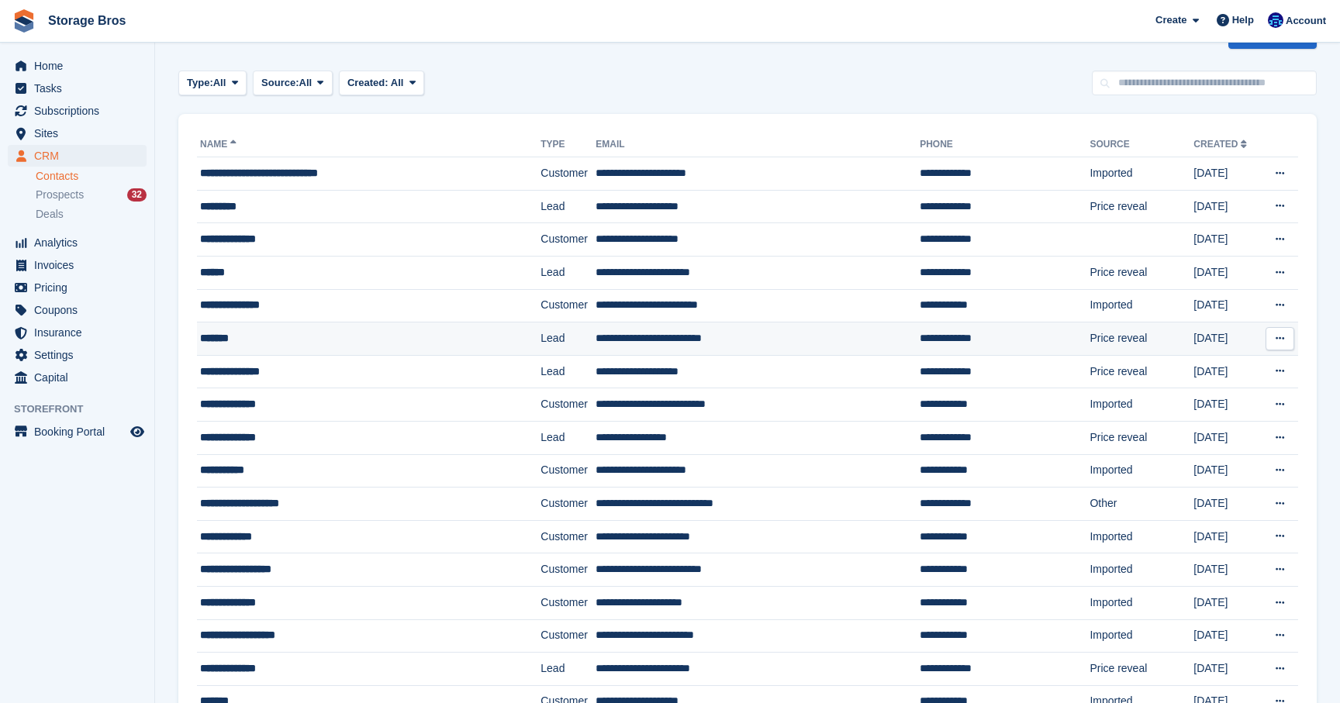
scroll to position [48, 0]
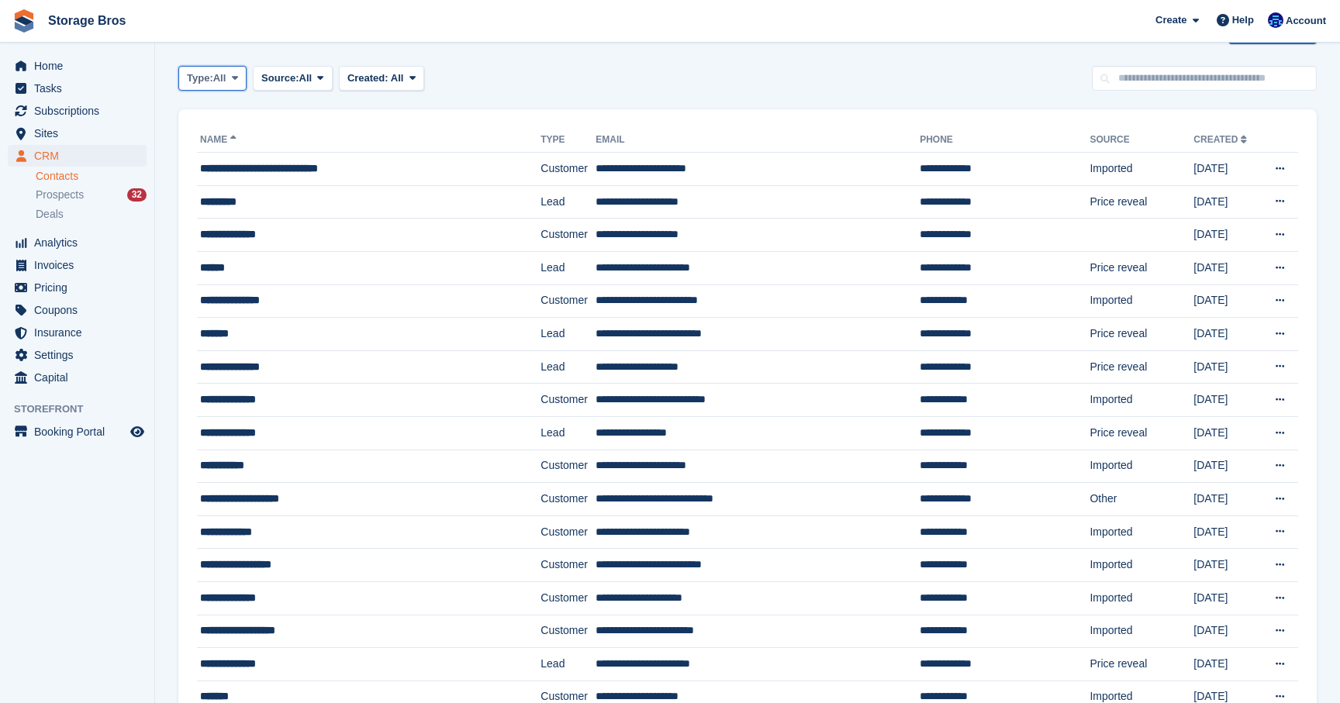
click at [226, 78] on span "All" at bounding box center [219, 79] width 13 height 16
click at [242, 166] on link "Customer" at bounding box center [252, 171] width 135 height 28
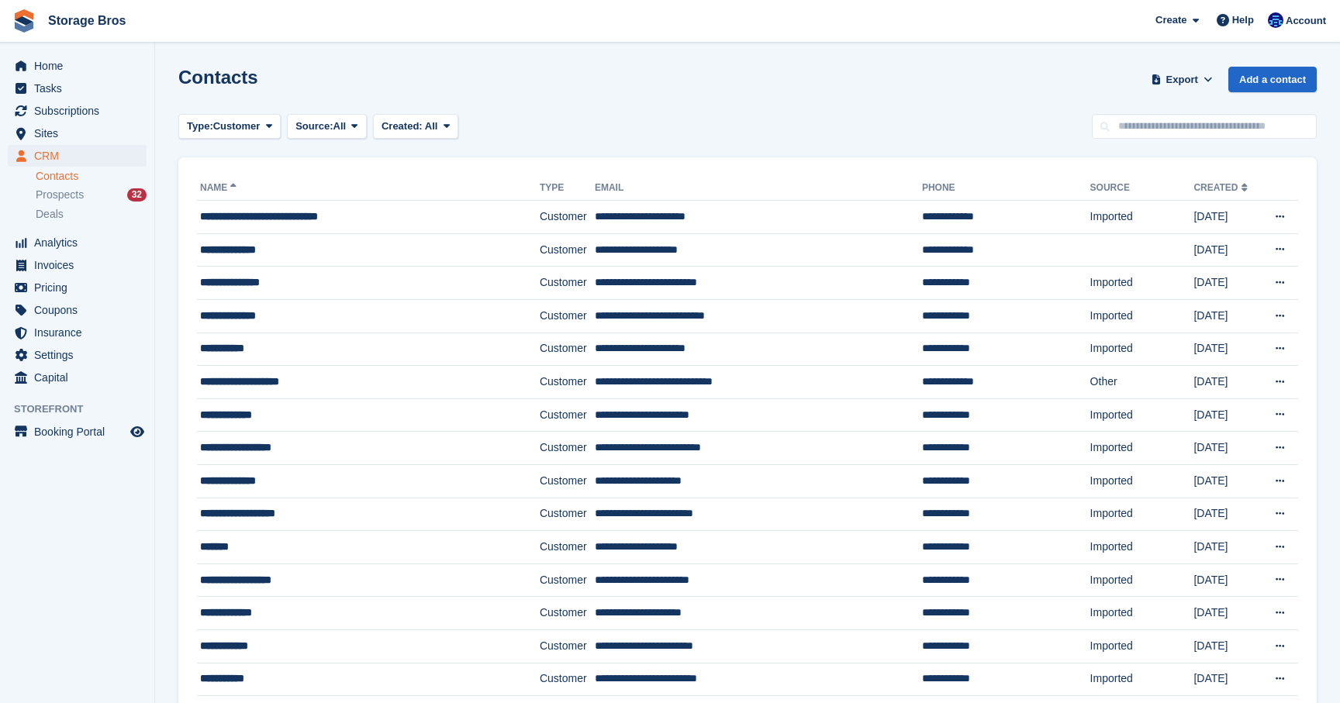
click at [210, 188] on link "Name" at bounding box center [220, 187] width 40 height 11
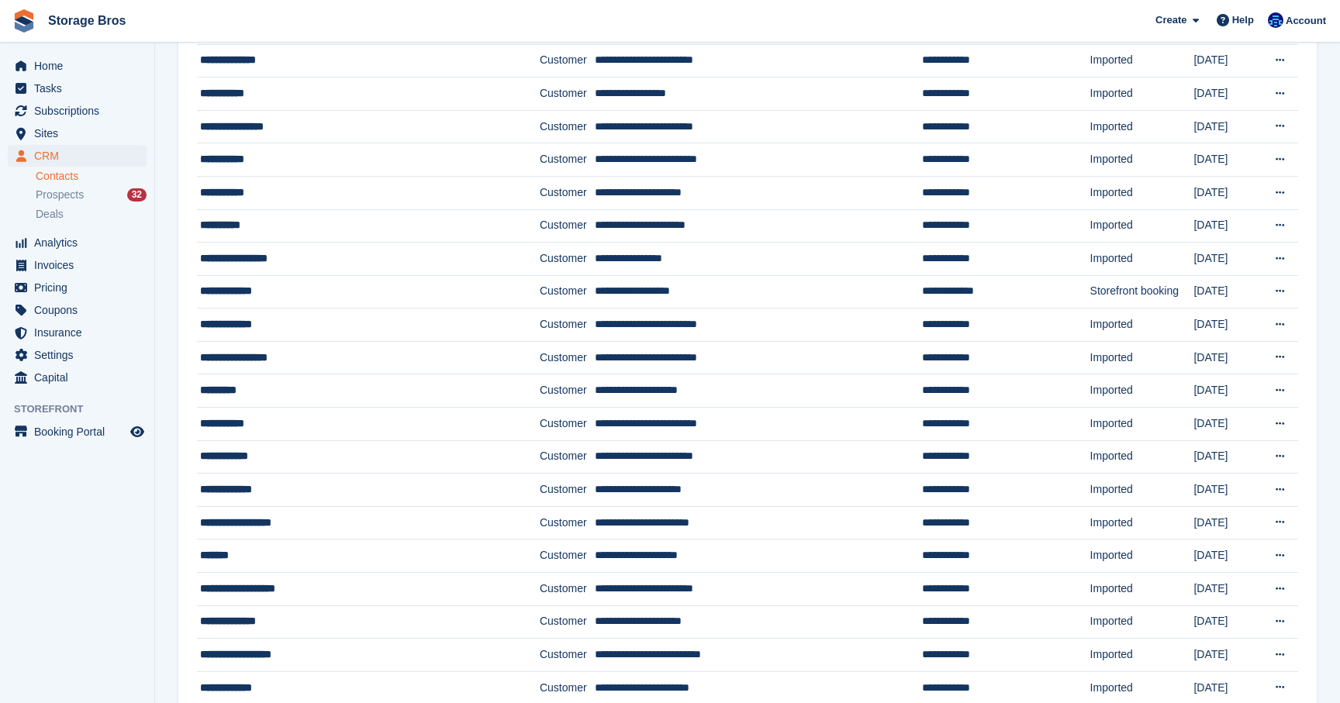
scroll to position [468, 0]
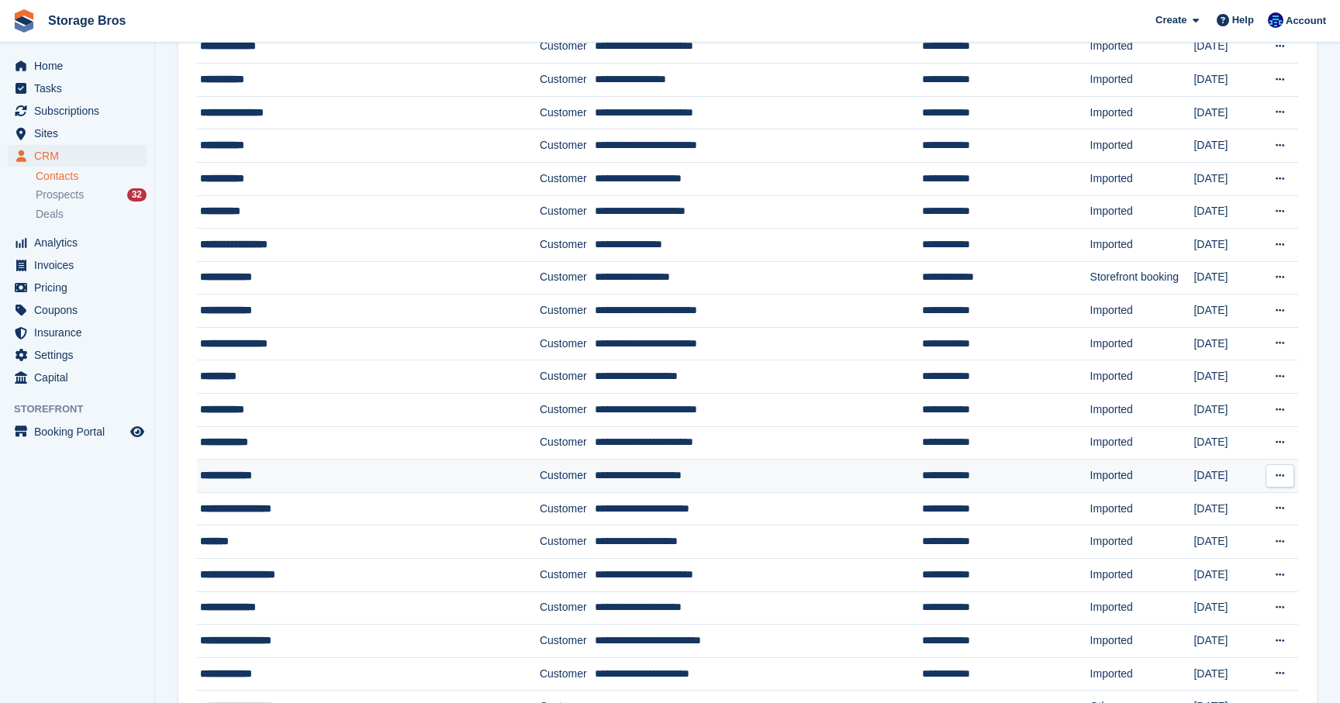
click at [260, 472] on div "**********" at bounding box center [345, 476] width 290 height 16
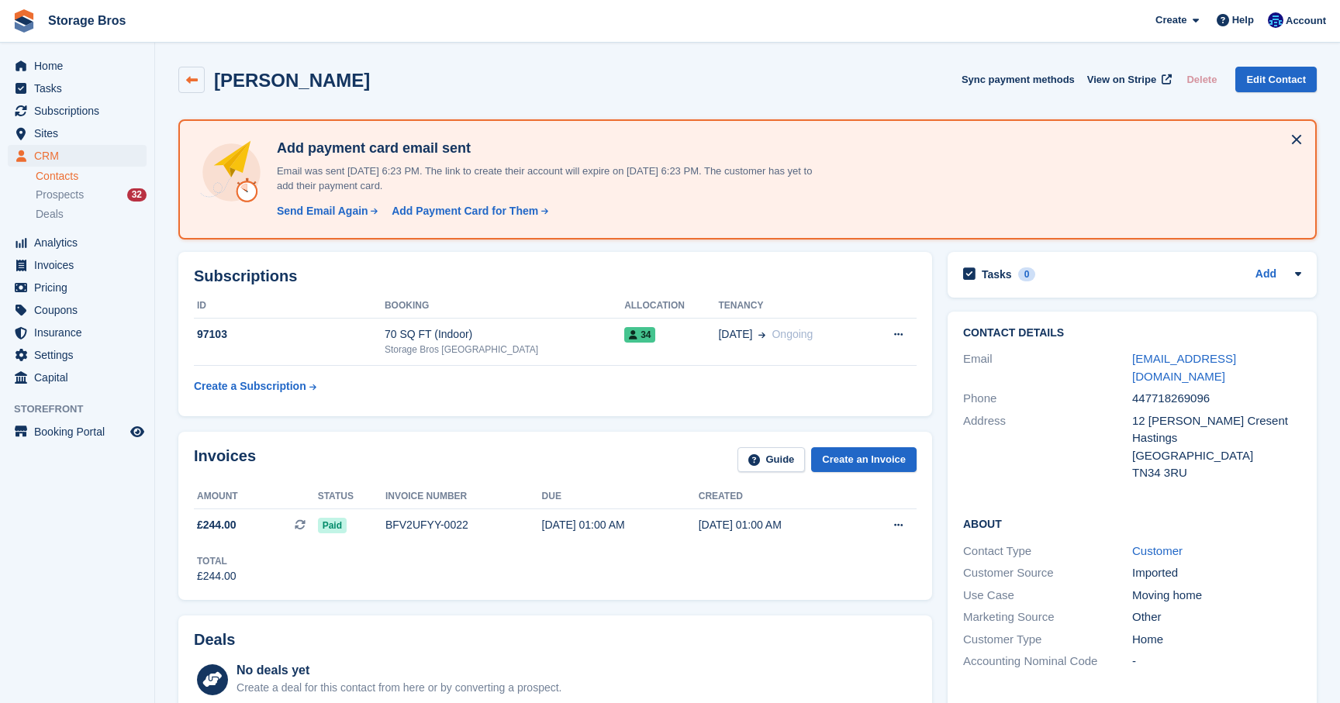
click at [191, 78] on icon at bounding box center [192, 80] width 12 height 12
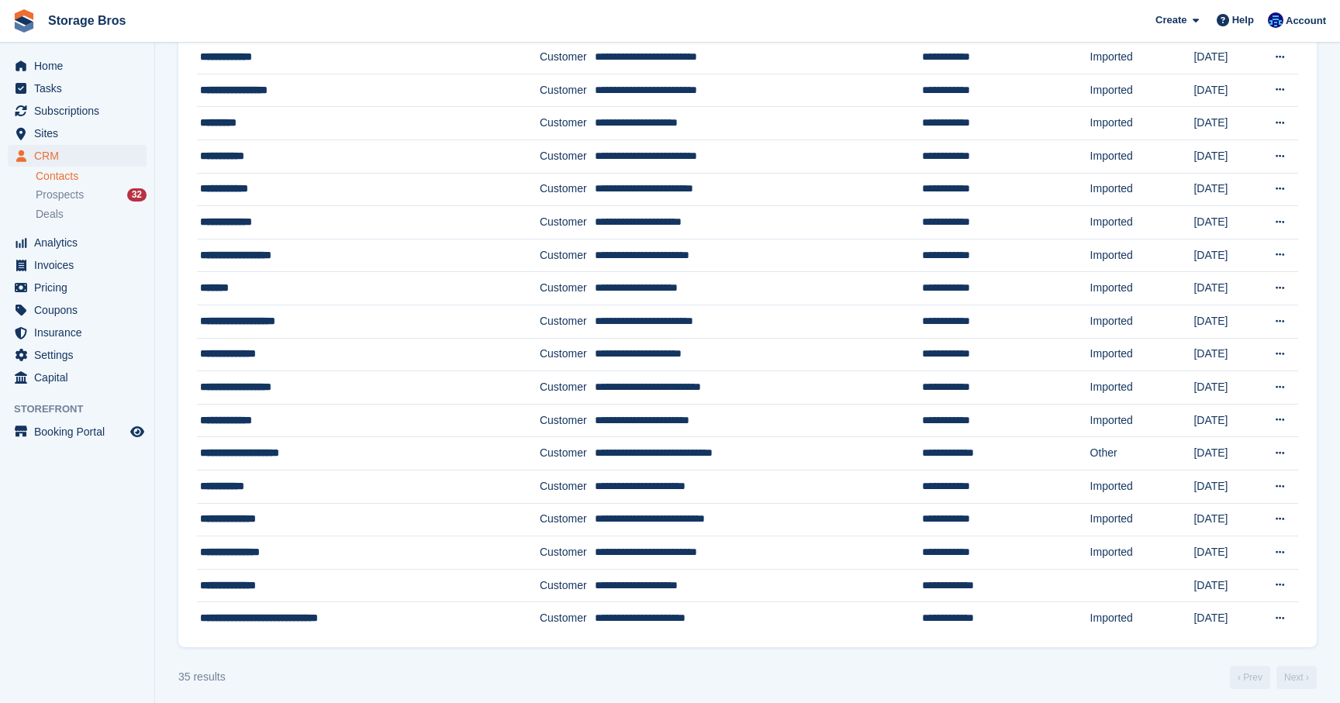
scroll to position [728, 0]
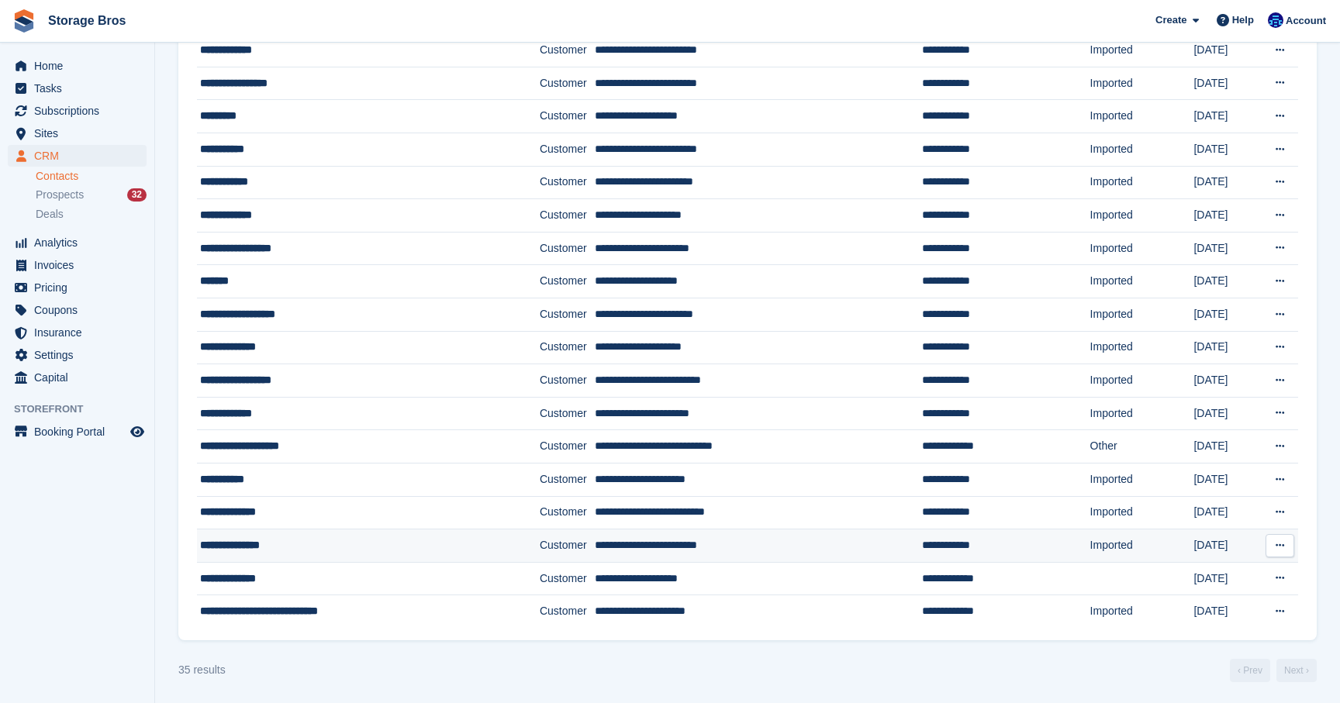
click at [260, 541] on div "**********" at bounding box center [345, 545] width 290 height 16
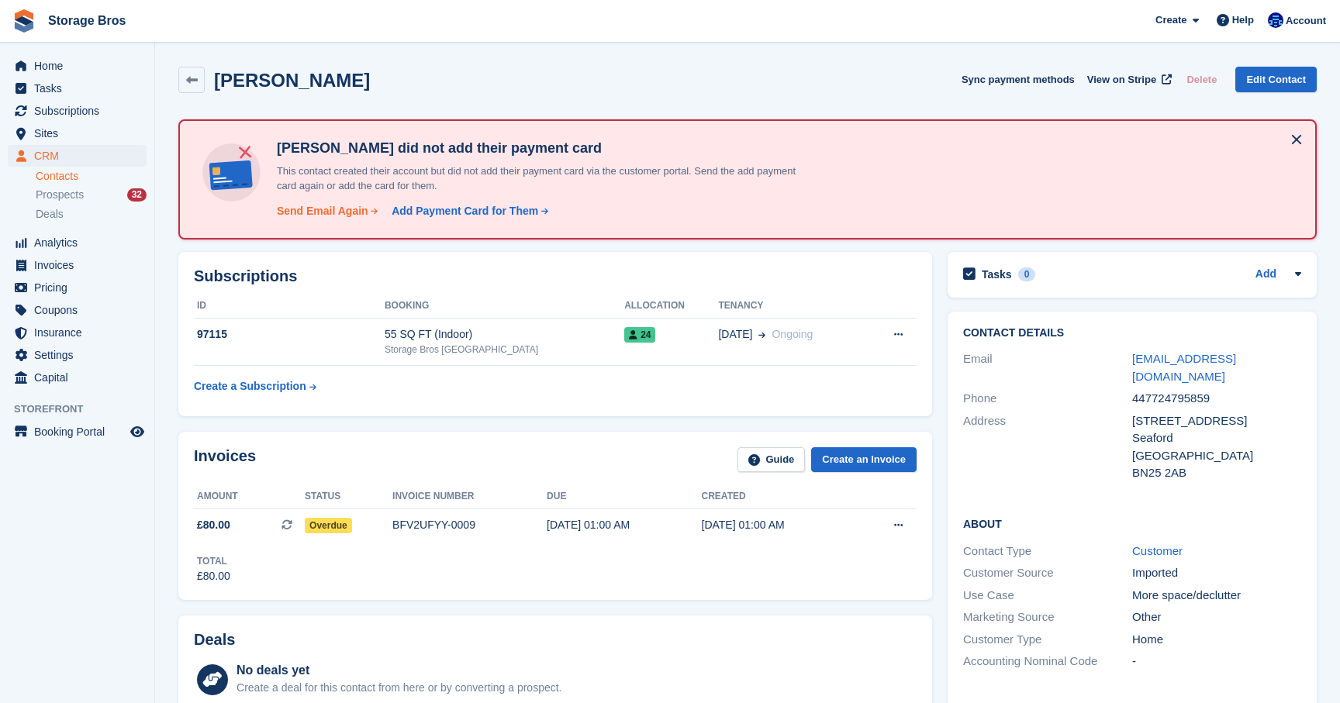
click at [319, 209] on div "Send Email Again" at bounding box center [322, 211] width 91 height 16
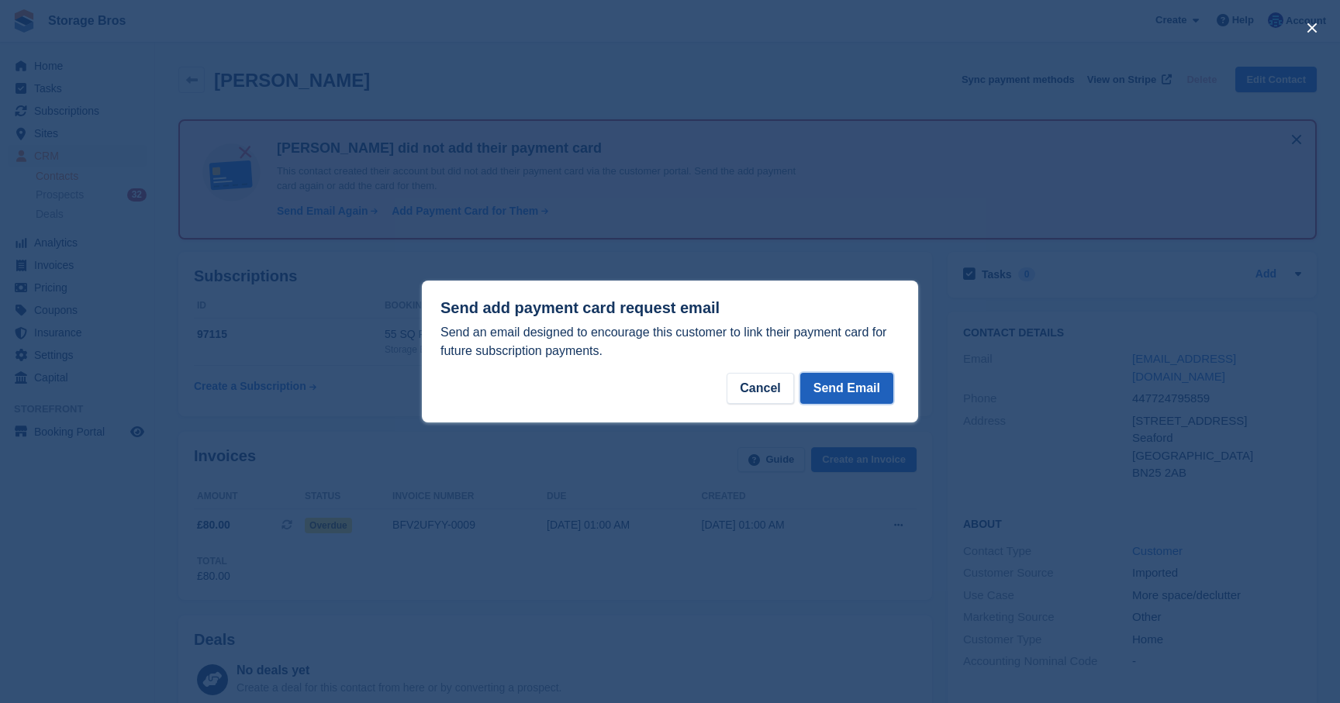
click at [856, 388] on button "Send Email" at bounding box center [846, 388] width 93 height 31
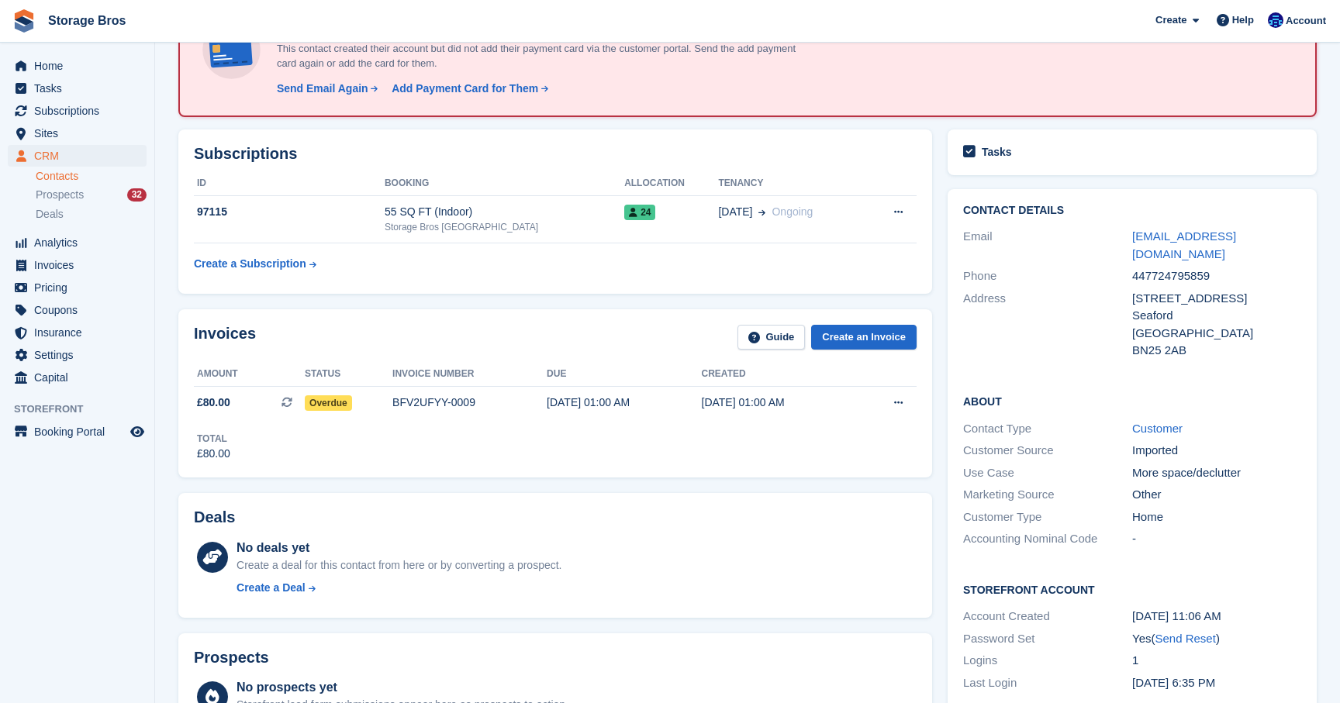
scroll to position [116, 0]
